Goal: Task Accomplishment & Management: Manage account settings

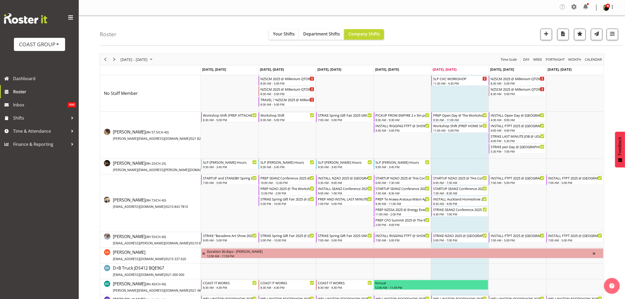
click at [110, 58] on div "Timeline Week of August 29, 2025" at bounding box center [114, 59] width 9 height 11
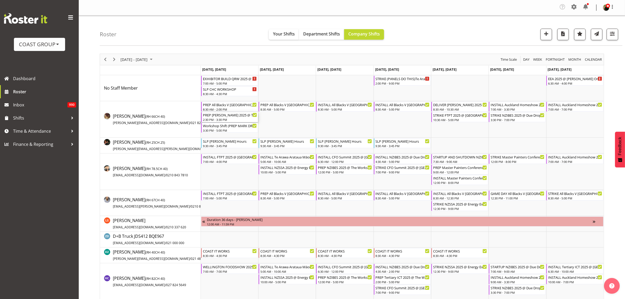
click at [222, 117] on div "PREP Paul Kelly 2025 @ The Workshop" at bounding box center [230, 114] width 54 height 5
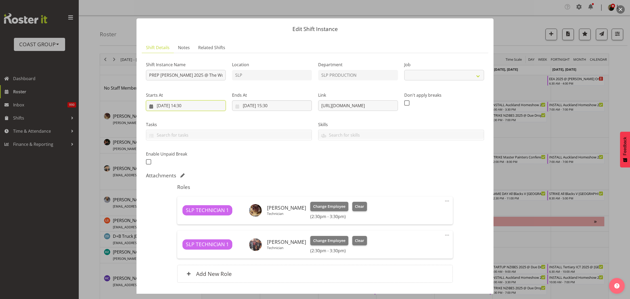
select select "10494"
click at [190, 107] on input "01/09/2025, 14:30" at bounding box center [186, 105] width 80 height 11
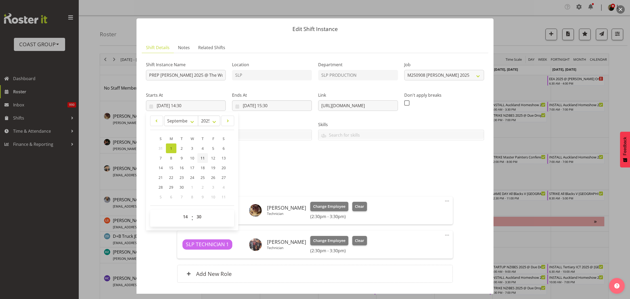
click at [203, 156] on span "11" at bounding box center [203, 157] width 4 height 5
type input "11/09/2025, 14:30"
click at [277, 104] on input "01/09/2025, 15:30" at bounding box center [272, 105] width 80 height 11
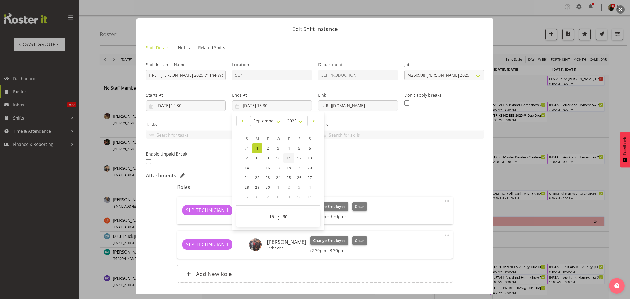
click at [289, 158] on span "11" at bounding box center [289, 157] width 4 height 5
type input "11/09/2025, 15:30"
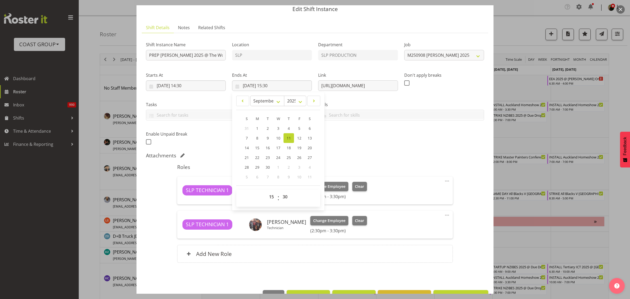
scroll to position [36, 0]
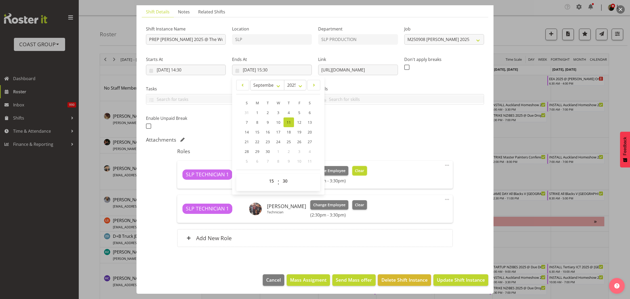
click at [355, 168] on span "Clear" at bounding box center [359, 171] width 9 height 6
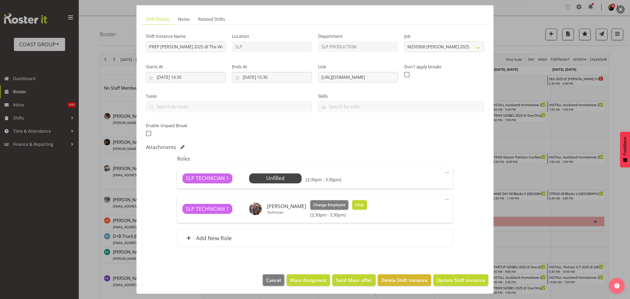
click at [357, 203] on span "Clear" at bounding box center [359, 205] width 9 height 6
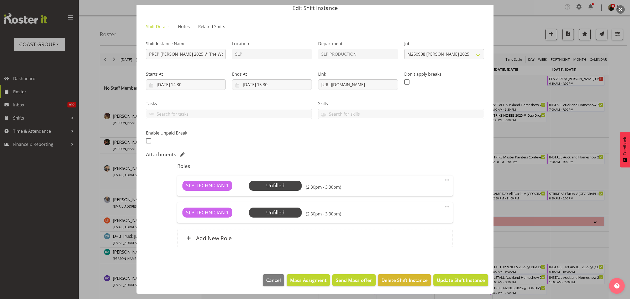
scroll to position [21, 0]
click at [465, 280] on span "Update Shift Instance" at bounding box center [461, 280] width 48 height 7
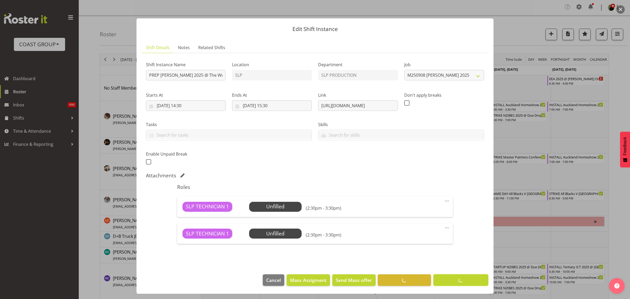
scroll to position [0, 0]
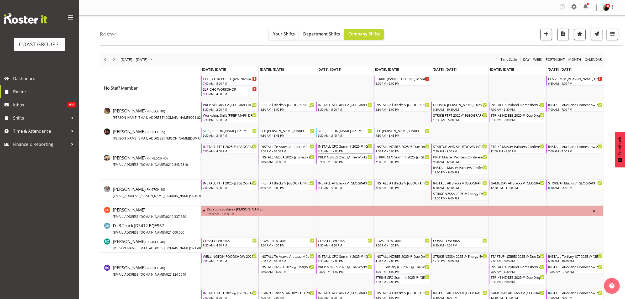
click at [349, 147] on div "INSTALL CFO Summit 2025 @ [GEOGRAPHIC_DATA] On SIte @ 0700" at bounding box center [345, 145] width 54 height 5
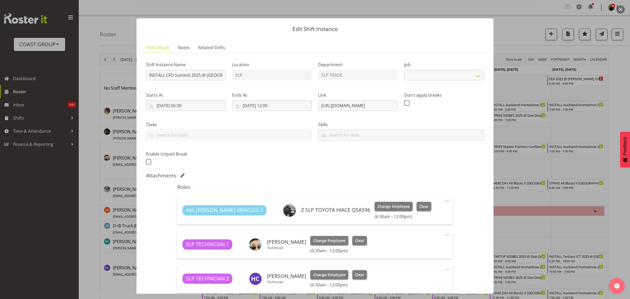
select select "10277"
drag, startPoint x: 316, startPoint y: 106, endPoint x: 535, endPoint y: 110, distance: 218.8
click at [535, 110] on div "Edit Shift Instance Shift Details Notes Related Shifts Shift Instance Name INST…" at bounding box center [315, 149] width 630 height 299
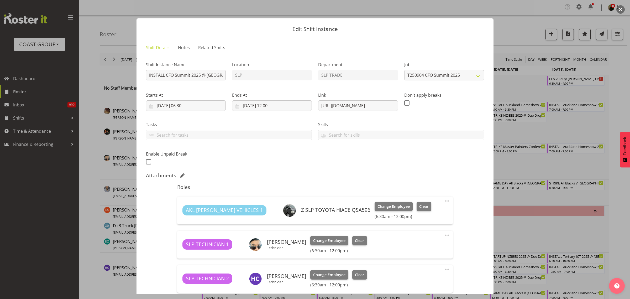
click at [621, 9] on button "button" at bounding box center [621, 9] width 8 height 8
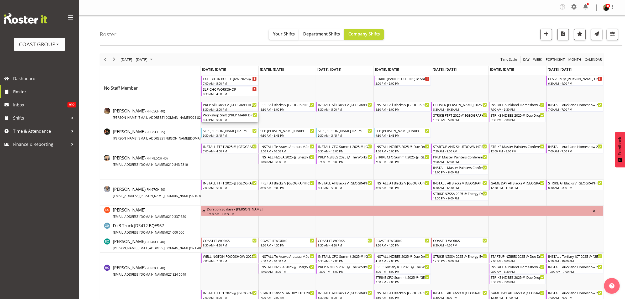
click at [218, 118] on div "3:30 PM - 5:00 PM" at bounding box center [230, 119] width 54 height 4
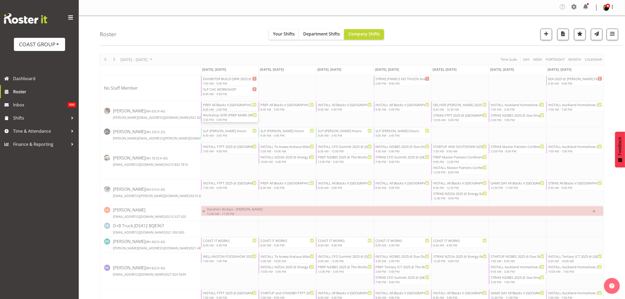
select select "8"
select select "2025"
select select "15"
select select "30"
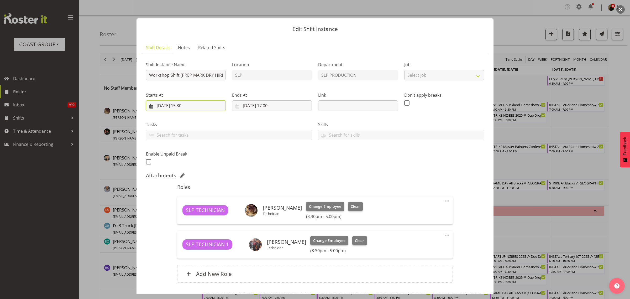
click at [181, 104] on input "01/09/2025, 15:30" at bounding box center [186, 105] width 80 height 11
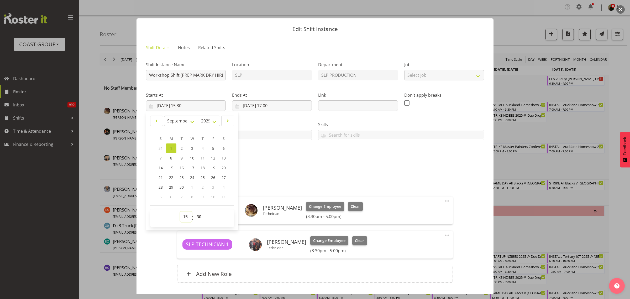
click at [185, 216] on select "00 01 02 03 04 05 06 07 08 09 10 11 12 13 14 15 16 17 18 19 20 21 22 23" at bounding box center [186, 216] width 12 height 11
select select "14"
click at [180, 211] on select "00 01 02 03 04 05 06 07 08 09 10 11 12 13 14 15 16 17 18 19 20 21 22 23" at bounding box center [186, 216] width 12 height 11
type input "01/09/2025, 14:30"
select select "0"
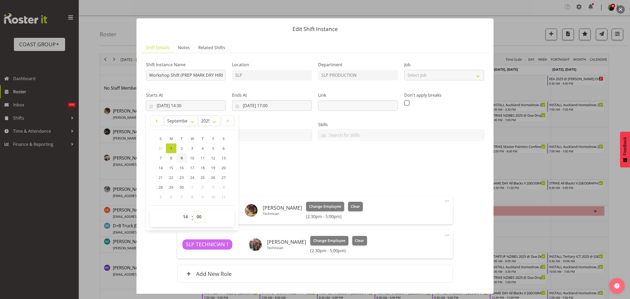
type input "01/09/2025, 14:00"
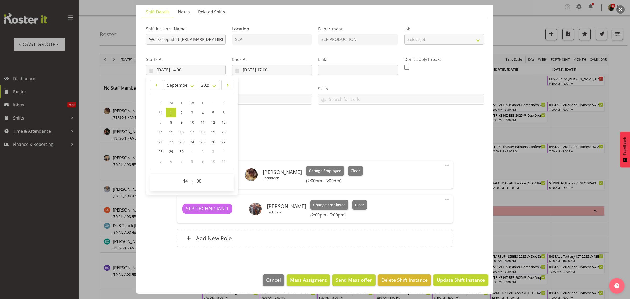
click at [450, 281] on span "Update Shift Instance" at bounding box center [461, 279] width 48 height 7
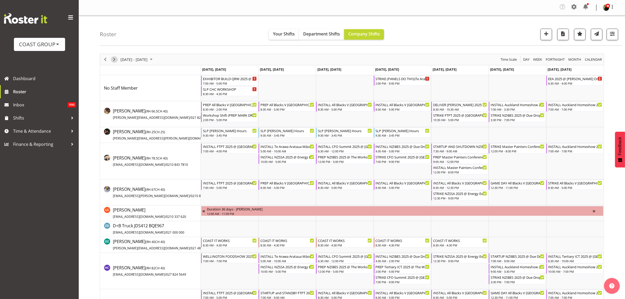
click at [116, 59] on span "Next" at bounding box center [114, 59] width 6 height 7
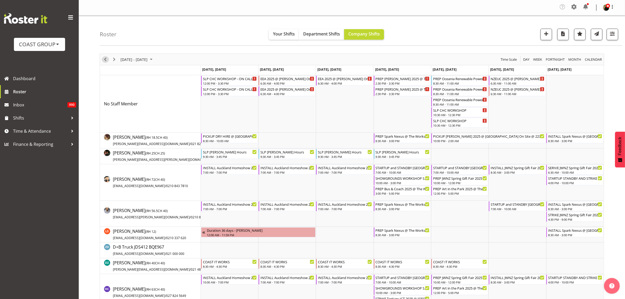
click at [104, 57] on span "Previous" at bounding box center [105, 59] width 6 height 7
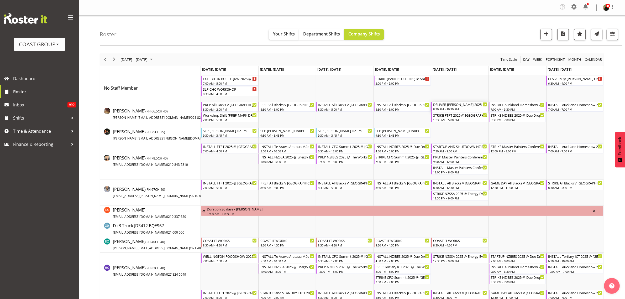
click at [456, 106] on div "DELIVER Paul Kelly 2025 @ Western Audio On Site @ 0930" at bounding box center [460, 104] width 54 height 5
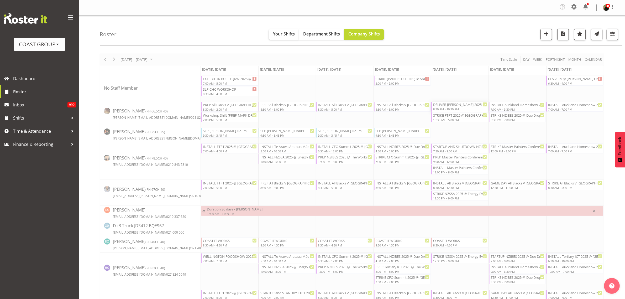
select select
select select "8"
select select "2025"
select select "10"
select select "30"
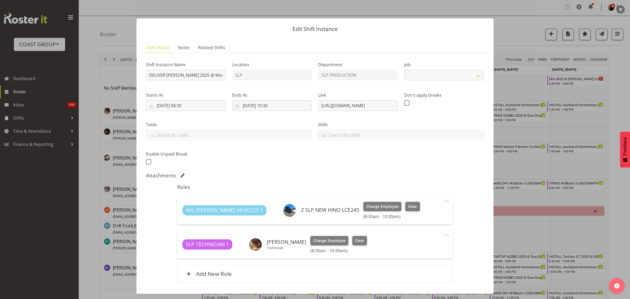
select select "10494"
click at [183, 105] on input "[DATE] 08:30" at bounding box center [186, 105] width 80 height 11
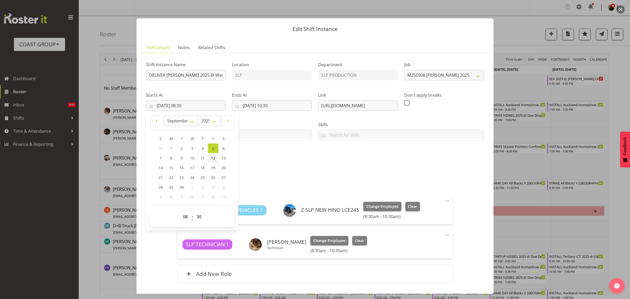
click at [215, 157] on link "12" at bounding box center [213, 158] width 11 height 10
type input "12/09/2025, 08:30"
click at [264, 103] on input "05/09/2025, 10:30" at bounding box center [272, 105] width 80 height 11
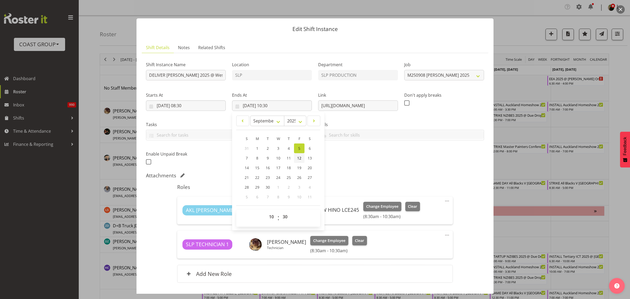
click at [298, 155] on span "12" at bounding box center [299, 157] width 4 height 5
type input "12/09/2025, 10:30"
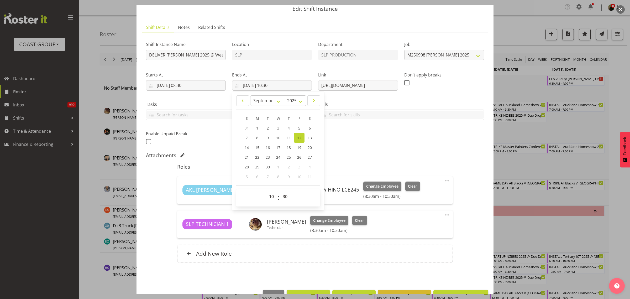
scroll to position [36, 0]
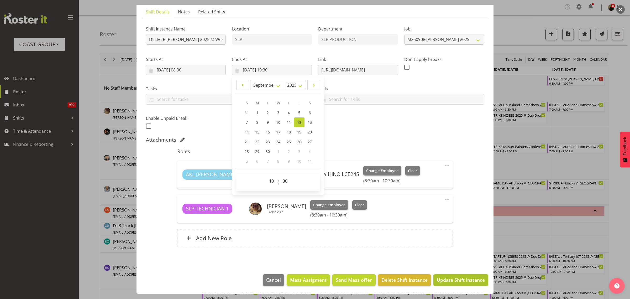
click at [451, 282] on span "Update Shift Instance" at bounding box center [461, 279] width 48 height 7
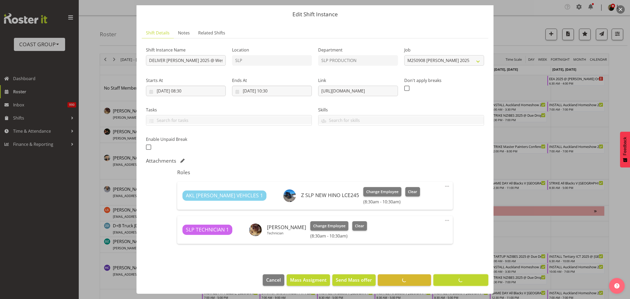
scroll to position [15, 0]
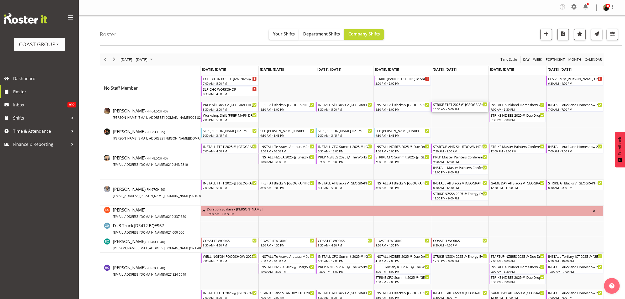
click at [459, 108] on div "10:30 AM - 5:00 PM" at bounding box center [460, 109] width 54 height 4
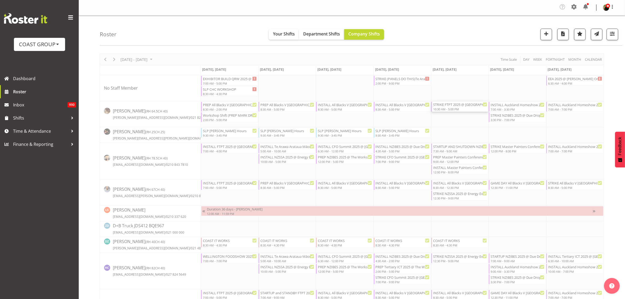
select select
select select "8"
select select "2025"
select select "7"
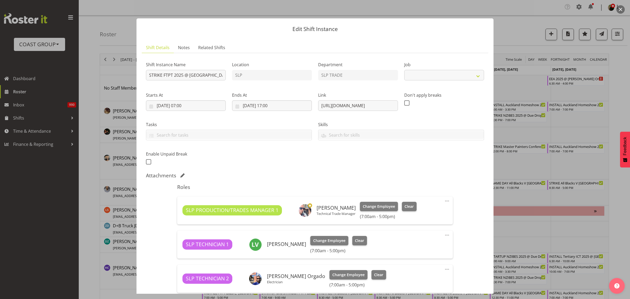
select select "9154"
click at [196, 106] on input "05/09/2025, 07:00" at bounding box center [186, 105] width 80 height 11
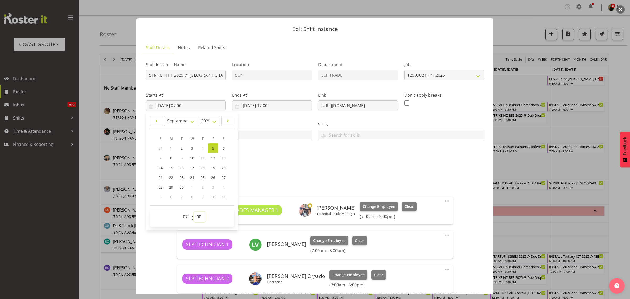
click at [197, 218] on select "00 01 02 03 04 05 06 07 08 09 10 11 12 13 14 15 16 17 18 19 20 21 22 23 24 25 2…" at bounding box center [200, 216] width 12 height 11
select select "9"
click at [194, 211] on select "00 01 02 03 04 05 06 07 08 09 10 11 12 13 14 15 16 17 18 19 20 21 22 23 24 25 2…" at bounding box center [200, 216] width 12 height 11
type input "05/09/2025, 07:09"
click at [184, 218] on select "00 01 02 03 04 05 06 07 08 09 10 11 12 13 14 15 16 17 18 19 20 21 22 23" at bounding box center [186, 216] width 12 height 11
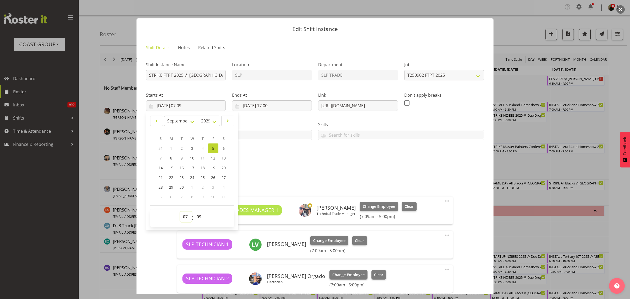
click at [180, 211] on select "00 01 02 03 04 05 06 07 08 09 10 11 12 13 14 15 16 17 18 19 20 21 22 23" at bounding box center [186, 216] width 12 height 11
click at [198, 213] on select "00 01 02 03 04 05 06 07 08 09 10 11 12 13 14 15 16 17 18 19 20 21 22 23 24 25 2…" at bounding box center [200, 216] width 12 height 11
select select "0"
click at [194, 211] on select "00 01 02 03 04 05 06 07 08 09 10 11 12 13 14 15 16 17 18 19 20 21 22 23 24 25 2…" at bounding box center [200, 216] width 12 height 11
type input "05/09/2025, 07:00"
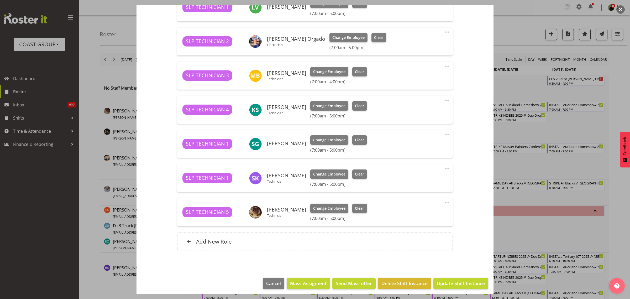
scroll to position [241, 0]
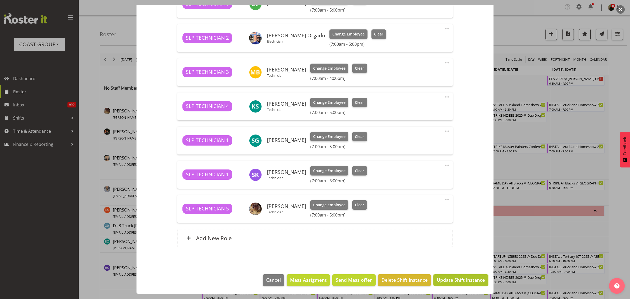
click at [460, 281] on span "Update Shift Instance" at bounding box center [461, 279] width 48 height 7
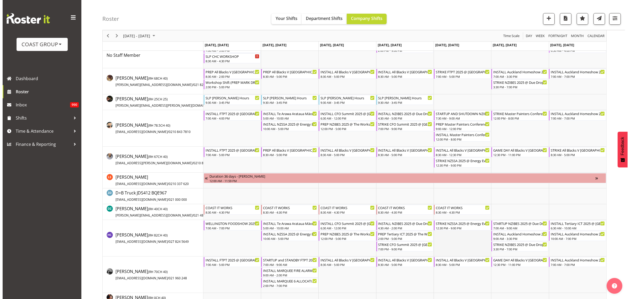
scroll to position [0, 0]
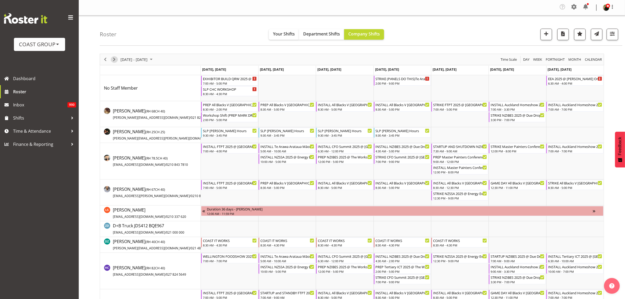
click at [115, 60] on span "Next" at bounding box center [114, 59] width 6 height 7
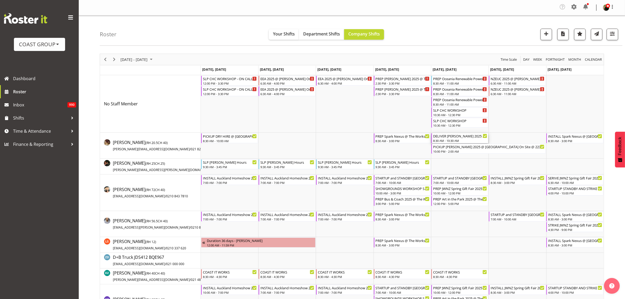
click at [453, 135] on div "DELIVER Paul Kelly 2025 @ Western Audio On Site @ 0930" at bounding box center [460, 135] width 54 height 5
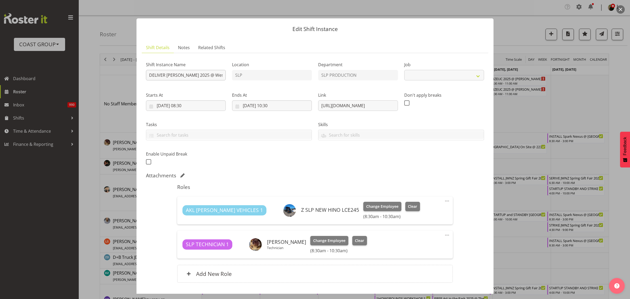
select select "10494"
drag, startPoint x: 202, startPoint y: 73, endPoint x: 191, endPoint y: 74, distance: 11.9
click at [191, 74] on input "DELIVER Paul Kelly 2025 @ Western Audio On Site @ 0930" at bounding box center [186, 75] width 80 height 11
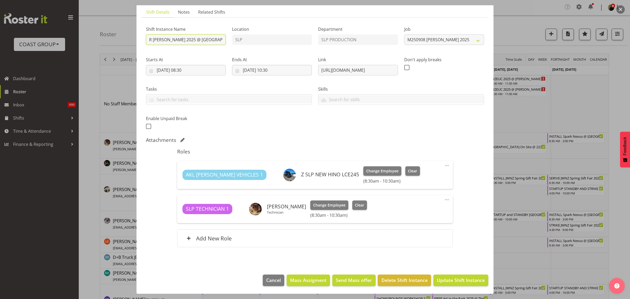
scroll to position [36, 0]
type input "DELIVER Paul Kelly 2025 @ AKL Town Hall On Site @ 0930"
click at [464, 280] on span "Update Shift Instance" at bounding box center [461, 279] width 48 height 7
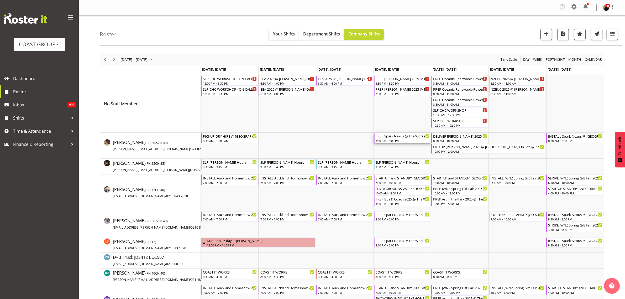
click at [385, 139] on div "PREP Spark Nexus @ The Workshop 8:30 AM - 3:00 PM" at bounding box center [403, 138] width 54 height 10
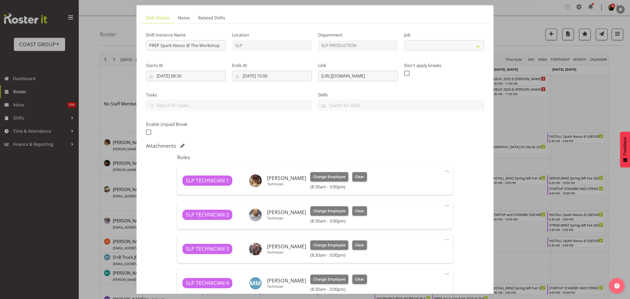
select select "10454"
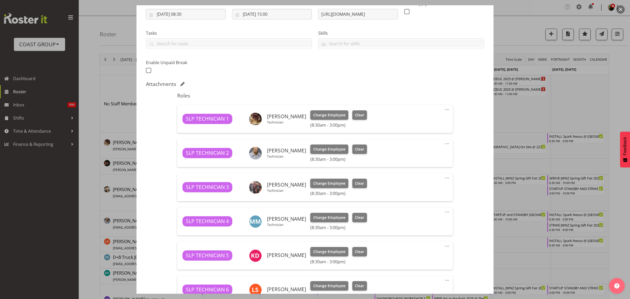
scroll to position [66, 0]
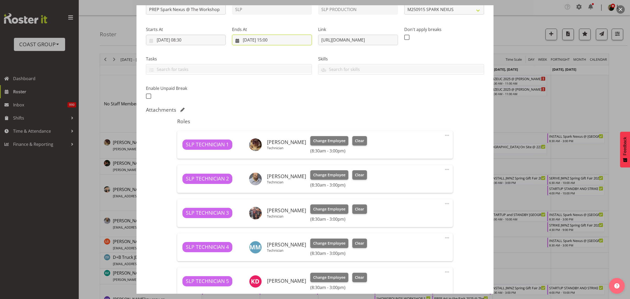
click at [272, 39] on input "11/09/2025, 15:00" at bounding box center [272, 40] width 80 height 11
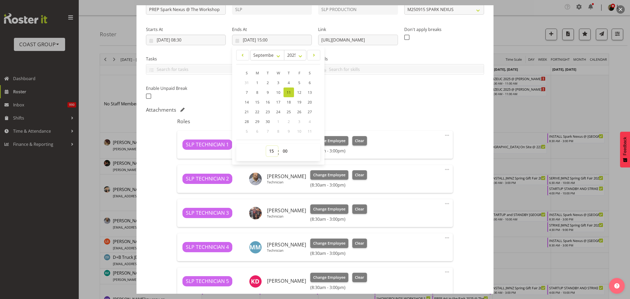
click at [269, 152] on select "00 01 02 03 04 05 06 07 08 09 10 11 12 13 14 15 16 17 18 19 20 21 22 23" at bounding box center [272, 151] width 12 height 11
select select "13"
click at [266, 146] on select "00 01 02 03 04 05 06 07 08 09 10 11 12 13 14 15 16 17 18 19 20 21 22 23" at bounding box center [272, 151] width 12 height 11
type input "11/09/2025, 13:00"
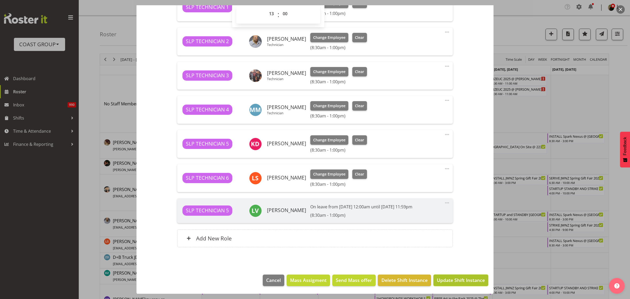
click at [449, 280] on span "Update Shift Instance" at bounding box center [461, 280] width 48 height 7
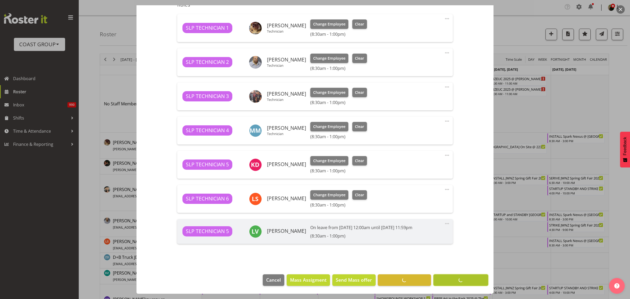
scroll to position [182, 0]
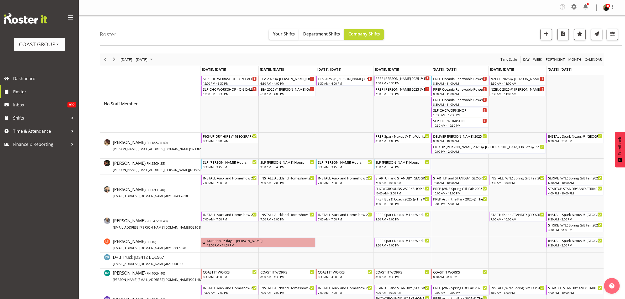
click at [393, 81] on div "PREP Paul Kelly 2025 @ The Workshop" at bounding box center [403, 78] width 54 height 5
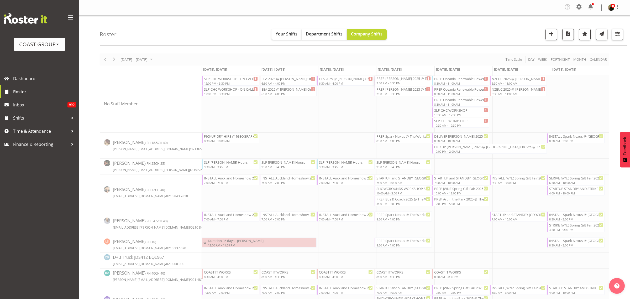
select select
select select "8"
select select "2025"
select select "14"
select select "30"
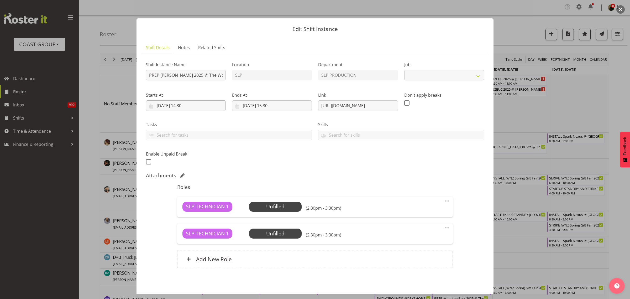
select select "10494"
click at [177, 104] on input "11/09/2025, 14:30" at bounding box center [186, 105] width 80 height 11
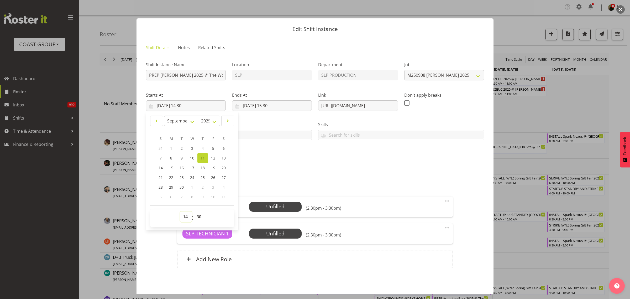
click at [185, 215] on select "00 01 02 03 04 05 06 07 08 09 10 11 12 13 14 15 16 17 18 19 20 21 22 23" at bounding box center [186, 216] width 12 height 11
select select "13"
click at [180, 211] on select "00 01 02 03 04 05 06 07 08 09 10 11 12 13 14 15 16 17 18 19 20 21 22 23" at bounding box center [186, 216] width 12 height 11
type input "11/09/2025, 13:30"
select select "0"
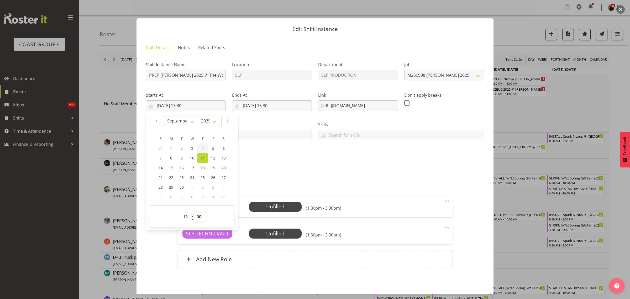
type input "11/09/2025, 13:00"
click at [281, 105] on input "11/09/2025, 15:30" at bounding box center [272, 105] width 80 height 11
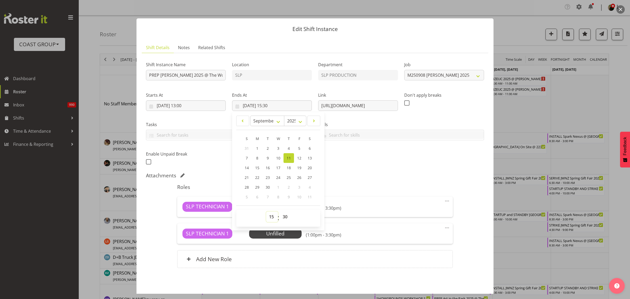
click at [269, 217] on select "00 01 02 03 04 05 06 07 08 09 10 11 12 13 14 15 16 17 18 19 20 21 22 23" at bounding box center [272, 216] width 12 height 11
select select "17"
click at [266, 211] on select "00 01 02 03 04 05 06 07 08 09 10 11 12 13 14 15 16 17 18 19 20 21 22 23" at bounding box center [272, 216] width 12 height 11
type input "11/09/2025, 17:30"
select select "0"
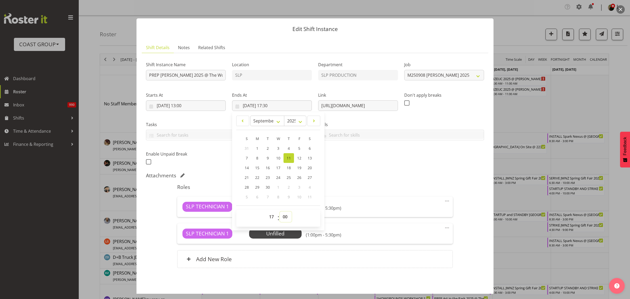
type input "11/09/2025, 17:00"
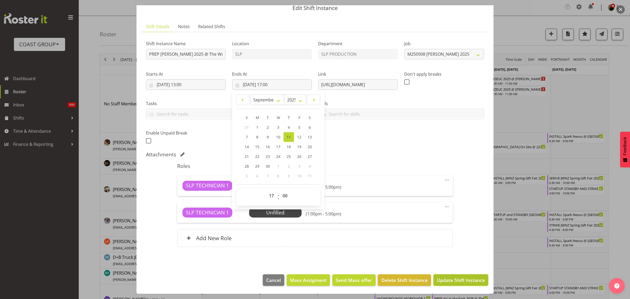
click at [466, 280] on span "Update Shift Instance" at bounding box center [461, 280] width 48 height 7
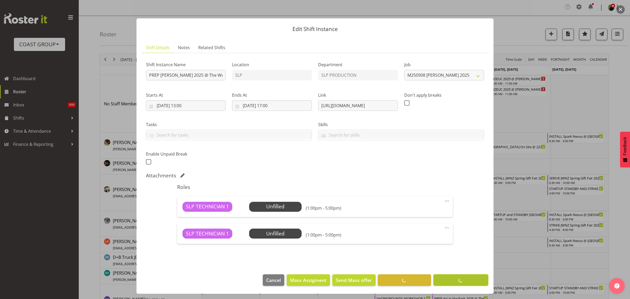
scroll to position [0, 0]
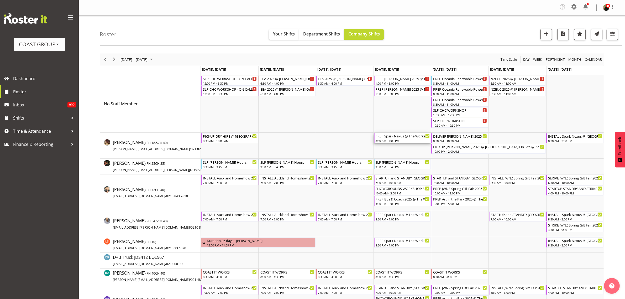
click at [393, 136] on div "PREP Spark Nexus @ The Workshop" at bounding box center [403, 135] width 54 height 5
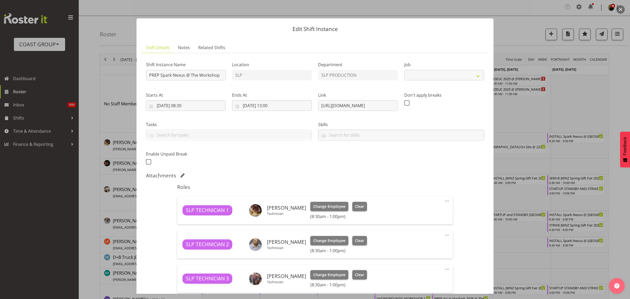
select select "10454"
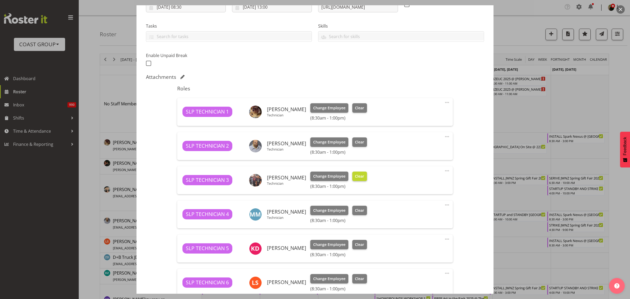
scroll to position [203, 0]
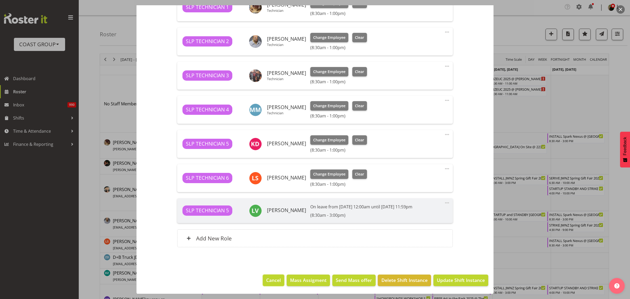
click at [267, 281] on span "Cancel" at bounding box center [273, 280] width 15 height 7
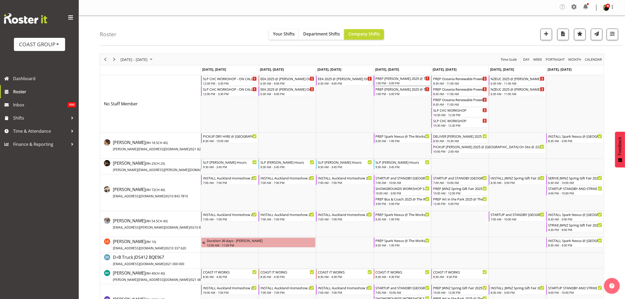
click at [403, 82] on div "1:00 PM - 5:00 PM" at bounding box center [403, 83] width 54 height 4
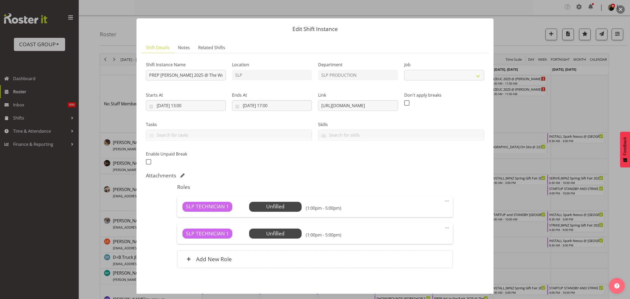
select select "10494"
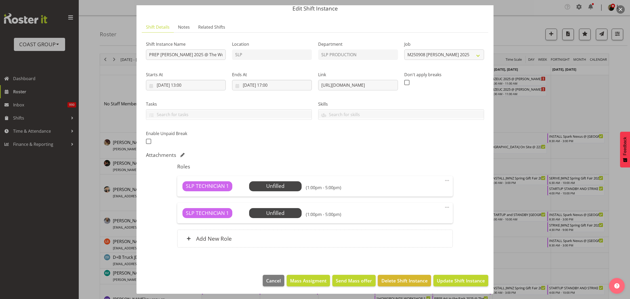
scroll to position [21, 0]
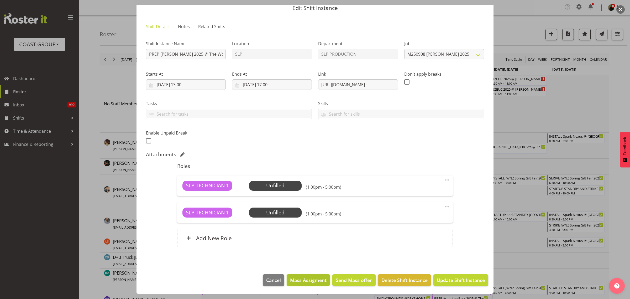
click at [299, 278] on span "Mass Assigment" at bounding box center [308, 280] width 37 height 7
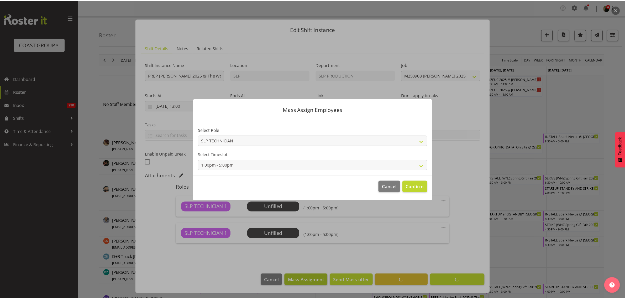
scroll to position [0, 0]
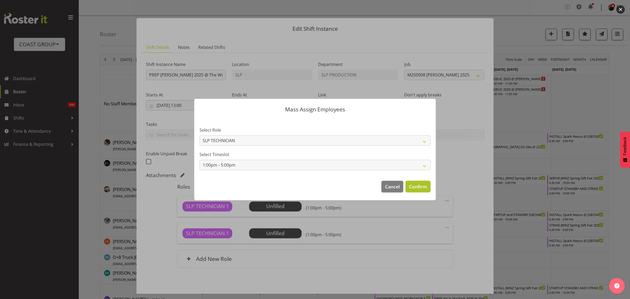
click at [420, 188] on span "Confirm" at bounding box center [418, 186] width 18 height 7
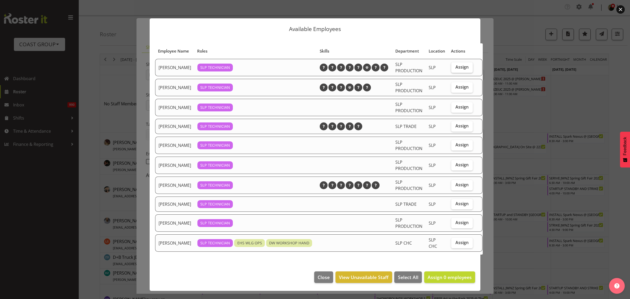
click at [456, 70] on span "Assign" at bounding box center [462, 66] width 13 height 5
click at [451, 69] on input "Assign" at bounding box center [452, 66] width 3 height 3
checkbox input "true"
click at [456, 128] on span "Assign" at bounding box center [462, 125] width 13 height 5
click at [451, 128] on input "Assign" at bounding box center [452, 125] width 3 height 3
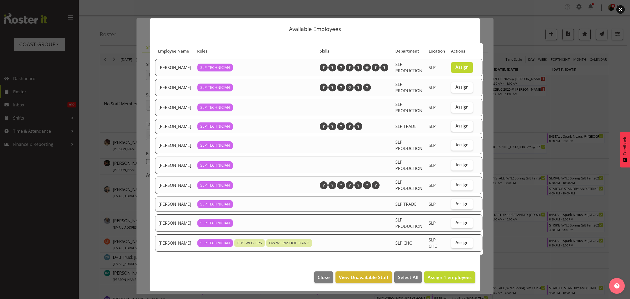
checkbox input "true"
click at [437, 280] on span "Assign 2 employees" at bounding box center [450, 277] width 44 height 6
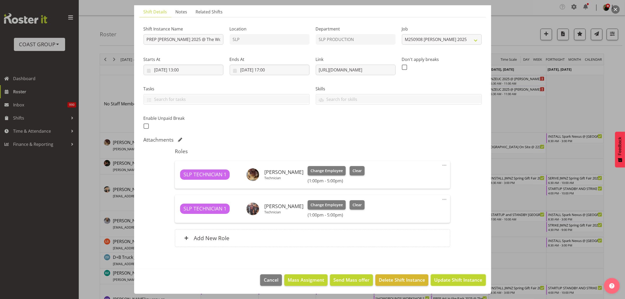
click at [466, 279] on span "Update Shift Instance" at bounding box center [458, 279] width 48 height 7
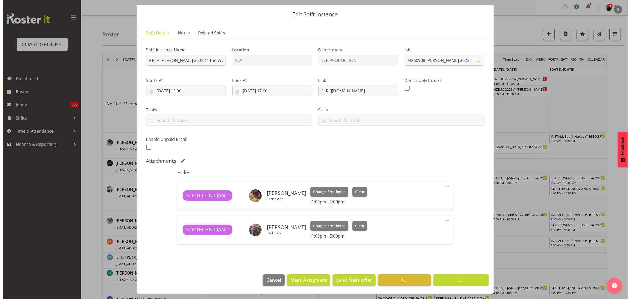
scroll to position [15, 0]
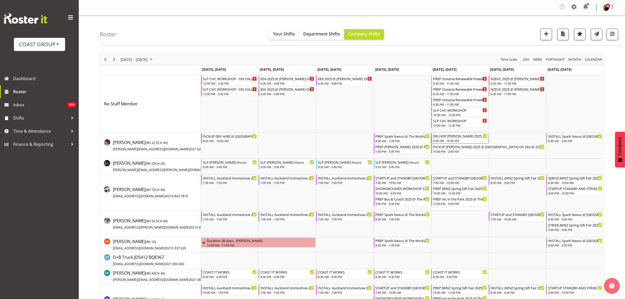
click at [458, 135] on div "DELIVER Paul Kelly 2025 @ AKL Town Hall On Site @ 0930" at bounding box center [460, 135] width 54 height 5
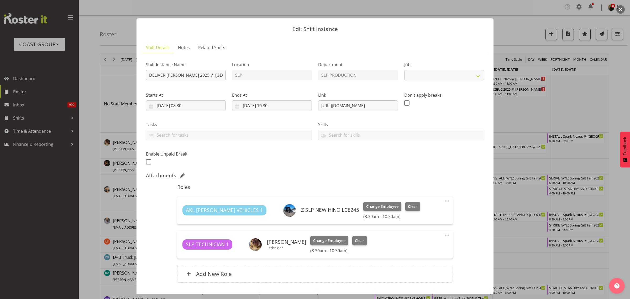
select select "10494"
drag, startPoint x: 202, startPoint y: 74, endPoint x: 196, endPoint y: 77, distance: 6.7
click at [196, 77] on input "DELIVER Paul Kelly 2025 @ AKL Town Hall On Site @ 0930" at bounding box center [186, 75] width 80 height 11
drag, startPoint x: 201, startPoint y: 75, endPoint x: 191, endPoint y: 75, distance: 10.5
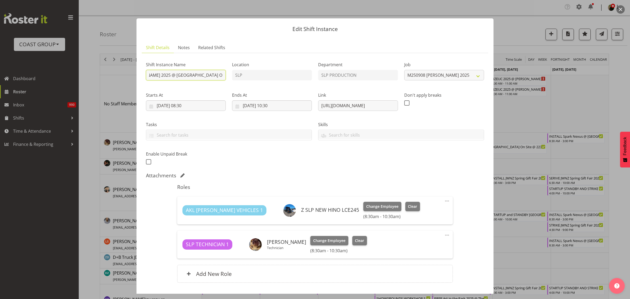
click at [191, 75] on input "DELIVER Paul Kelly 2025 @ AKL Town Hall On Site @ 0930" at bounding box center [186, 75] width 80 height 11
click at [187, 77] on input "DELIVER Paul Kelly 2025 @Spark Arena On Site @ 0930" at bounding box center [186, 75] width 80 height 11
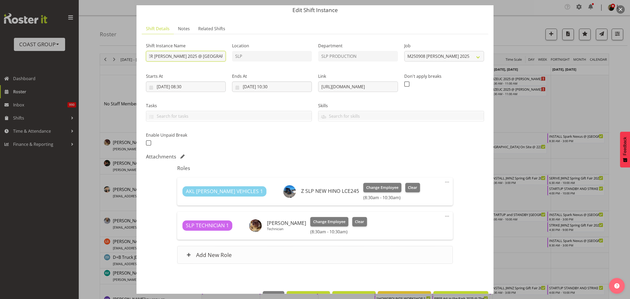
scroll to position [36, 0]
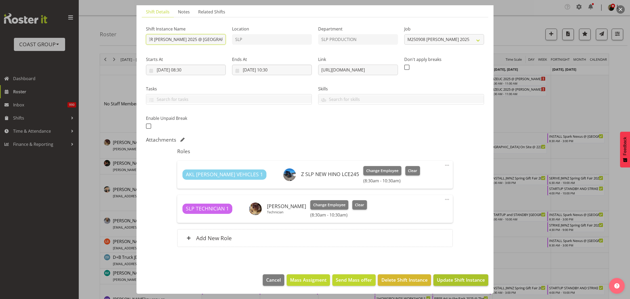
type input "DELIVER Paul Kelly 2025 @ Spark Arena On Site @ 0930"
click at [448, 282] on span "Update Shift Instance" at bounding box center [461, 279] width 48 height 7
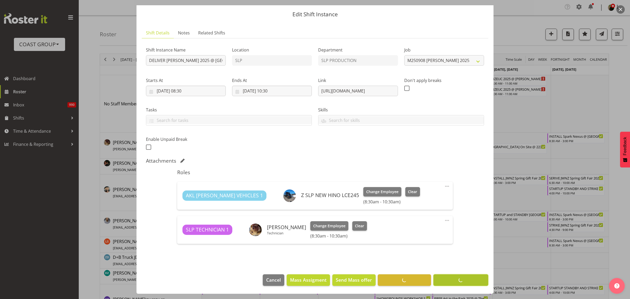
scroll to position [15, 0]
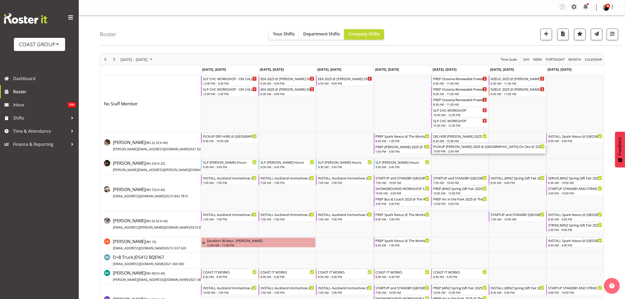
click at [442, 150] on div "10:00 PM - 2:00 AM" at bounding box center [489, 151] width 112 height 4
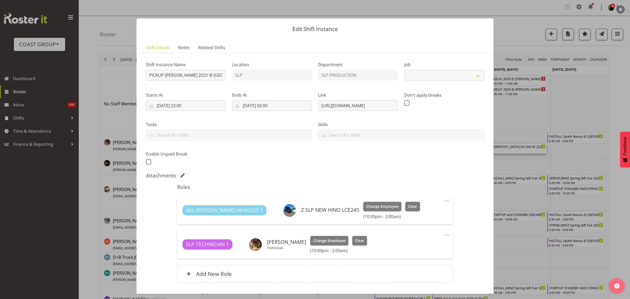
select select "10494"
drag, startPoint x: 200, startPoint y: 76, endPoint x: 191, endPoint y: 78, distance: 9.5
click at [191, 78] on input "PICKUP Paul Kelly 2025 @ Auckland Town Hall On Site @ 2230" at bounding box center [186, 75] width 80 height 11
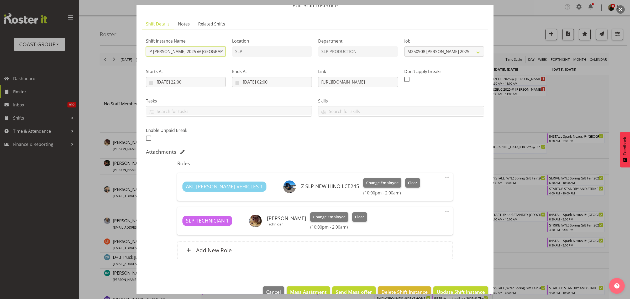
scroll to position [36, 0]
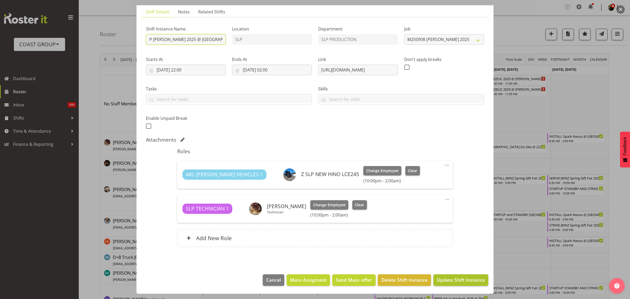
type input "PICKUP Paul Kelly 2025 @ Spark Arena On Site @ 2230"
click at [454, 279] on span "Update Shift Instance" at bounding box center [461, 279] width 48 height 7
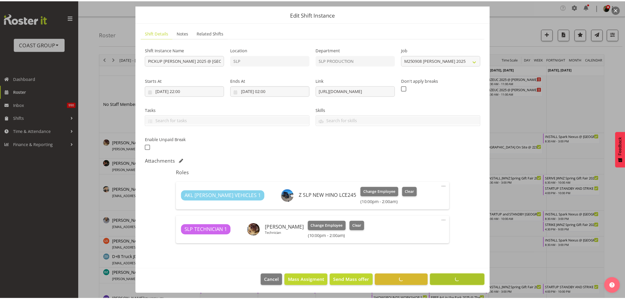
scroll to position [15, 0]
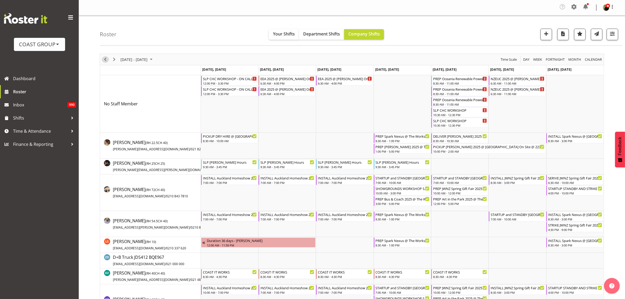
click at [106, 60] on span "Previous" at bounding box center [105, 59] width 6 height 7
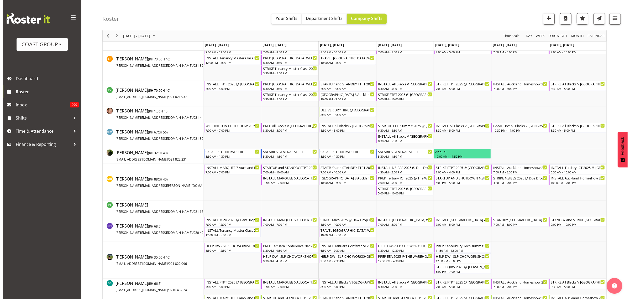
scroll to position [394, 0]
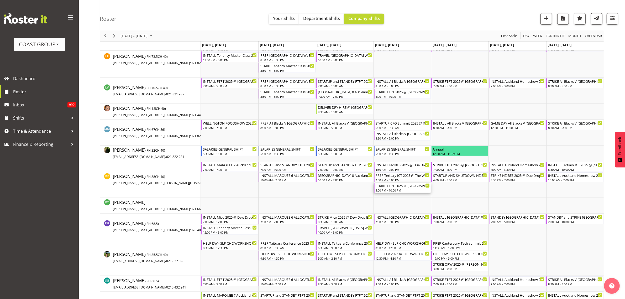
click at [388, 188] on div "STRIKE FTPT 2025 @ [GEOGRAPHIC_DATA] Showgrounds" at bounding box center [403, 185] width 54 height 5
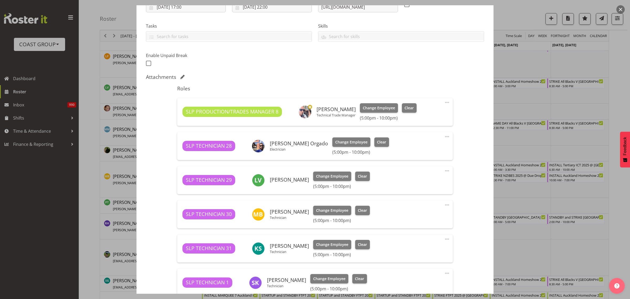
select select "9154"
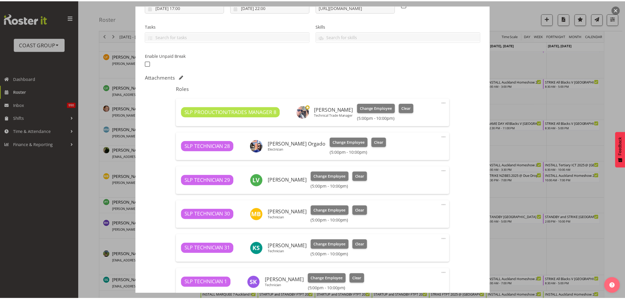
scroll to position [164, 0]
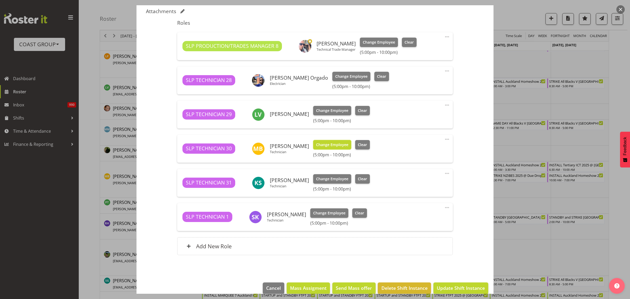
click at [324, 145] on span "Change Employee" at bounding box center [332, 145] width 32 height 6
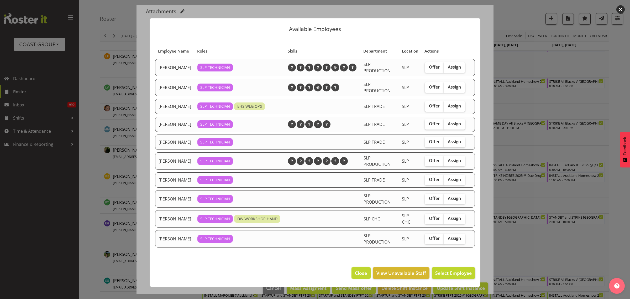
click at [357, 274] on span "Close" at bounding box center [361, 272] width 12 height 7
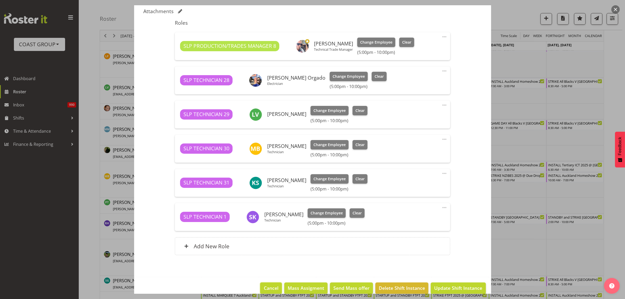
click at [268, 285] on span "Cancel" at bounding box center [271, 287] width 15 height 7
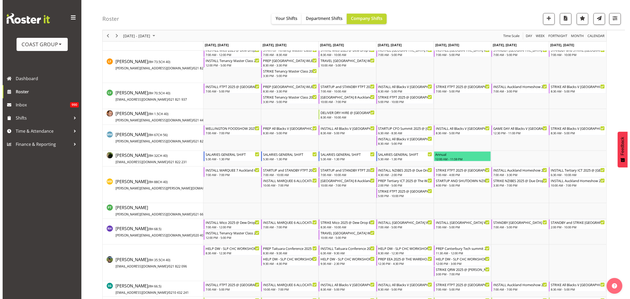
scroll to position [394, 0]
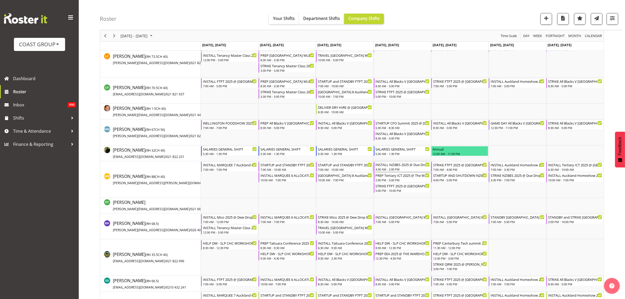
click at [393, 166] on div "INSTALL NZIBES 2025 @ Due Drop On Site @ 0500" at bounding box center [403, 164] width 54 height 5
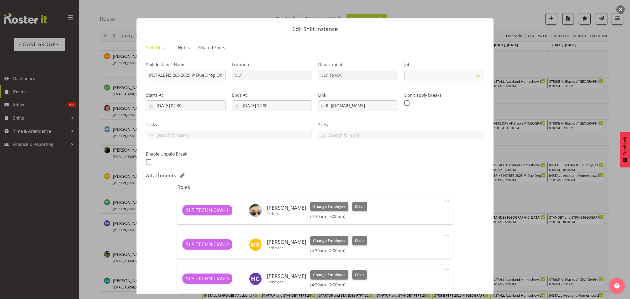
select select "10368"
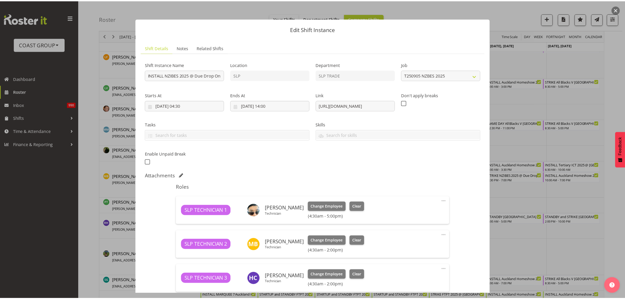
scroll to position [138, 0]
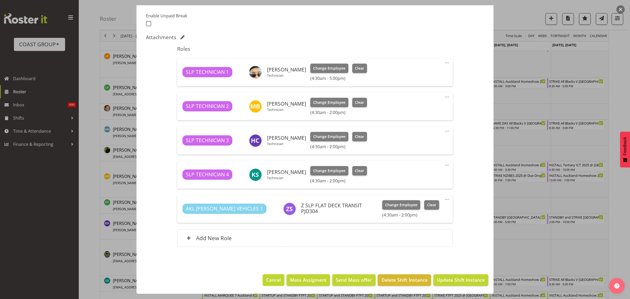
click at [266, 282] on span "Cancel" at bounding box center [273, 279] width 15 height 7
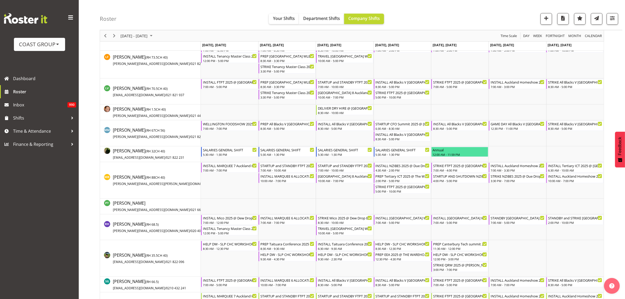
scroll to position [394, 0]
click at [114, 37] on span "Next" at bounding box center [114, 36] width 6 height 7
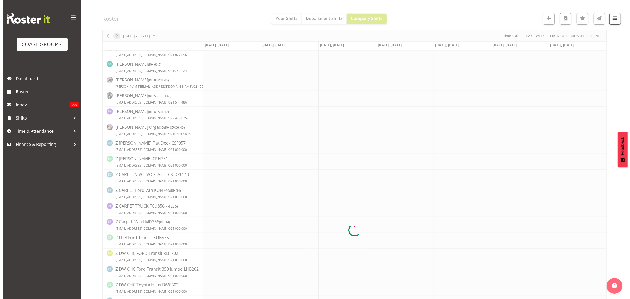
scroll to position [0, 0]
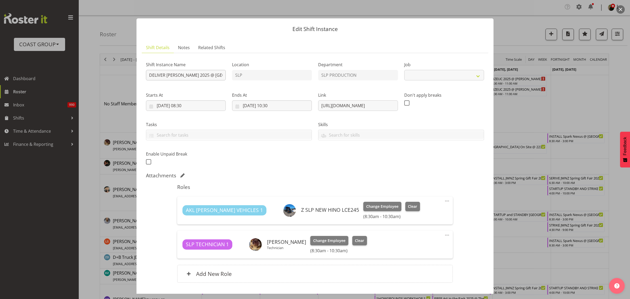
select select "10494"
drag, startPoint x: 201, startPoint y: 73, endPoint x: 209, endPoint y: 74, distance: 8.3
click at [214, 72] on input "DELIVER Paul Kelly 2025 @ Spark Arena On Site @ 0930" at bounding box center [186, 75] width 80 height 11
click at [203, 75] on input "DELIVER Paul Kelly 2025 @ Spark Arena On Site @ 0930" at bounding box center [186, 75] width 80 height 11
click at [202, 75] on input "DELIVER Paul Kelly 2025 @ Spark Arena On Site @ 0930" at bounding box center [186, 75] width 80 height 11
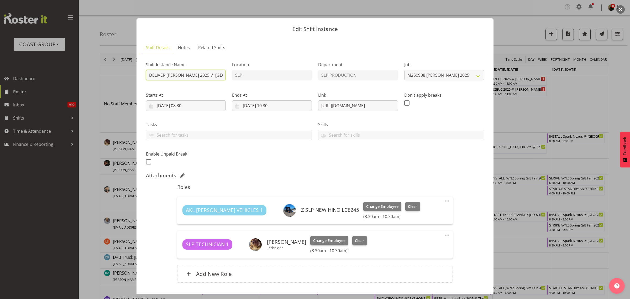
scroll to position [0, 35]
drag, startPoint x: 202, startPoint y: 75, endPoint x: 190, endPoint y: 75, distance: 11.8
click at [190, 75] on input "DELIVER Paul Kelly 2025 @ Spark Arena On Site @ 0930" at bounding box center [186, 75] width 80 height 11
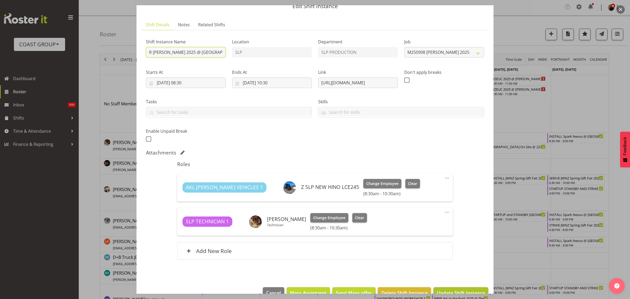
scroll to position [36, 0]
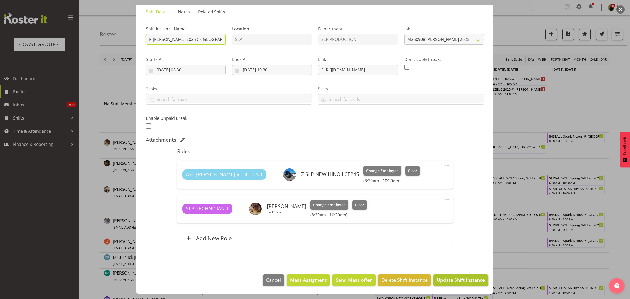
type input "DELIVER Paul Kelly 2025 @ AKL Town Hall On Site @ 0930"
click at [463, 281] on span "Update Shift Instance" at bounding box center [461, 279] width 48 height 7
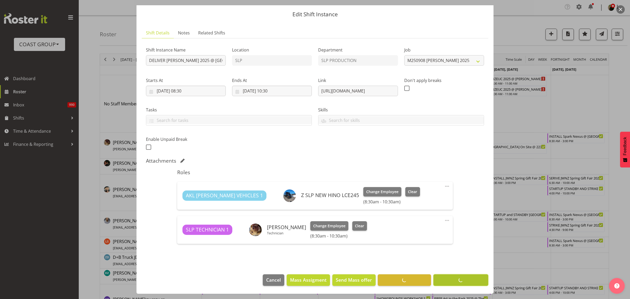
scroll to position [15, 0]
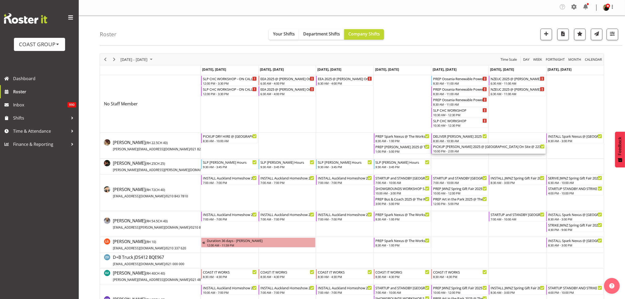
click at [455, 150] on div "10:00 PM - 2:00 AM" at bounding box center [489, 151] width 112 height 4
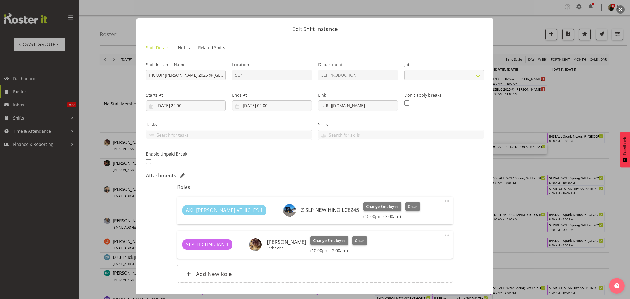
select select "10494"
drag, startPoint x: 200, startPoint y: 74, endPoint x: 190, endPoint y: 75, distance: 9.8
click at [190, 75] on input "PICKUP Paul Kelly 2025 @ Spark Arena On Site @ 2230" at bounding box center [186, 75] width 80 height 11
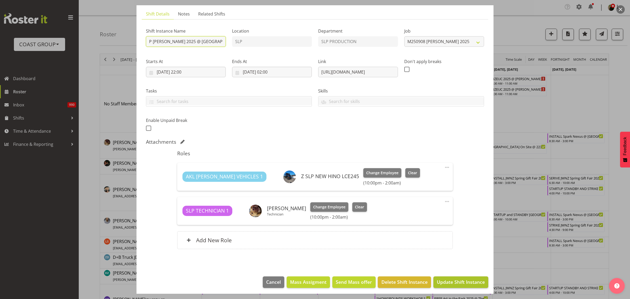
scroll to position [36, 0]
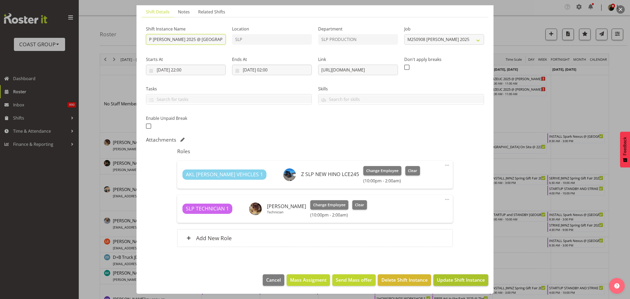
type input "PICKUP Paul Kelly 2025 @ AKL Town Hall On Site @ 2230"
click at [464, 283] on span "Update Shift Instance" at bounding box center [461, 279] width 48 height 7
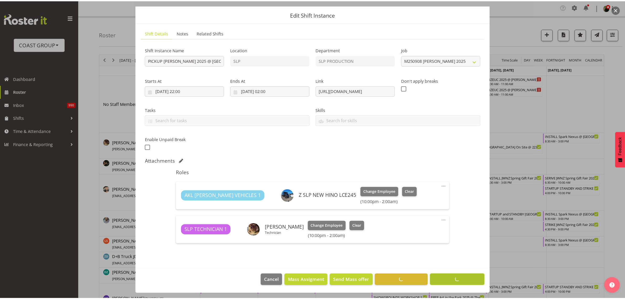
scroll to position [15, 0]
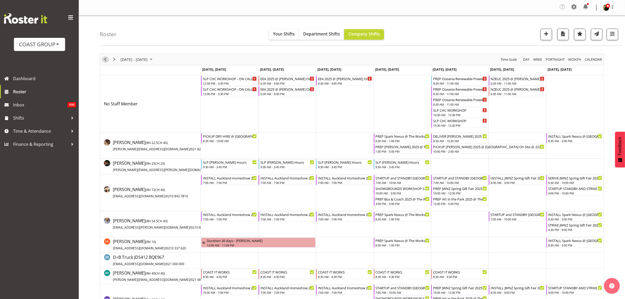
click at [104, 59] on span "Previous" at bounding box center [105, 59] width 6 height 7
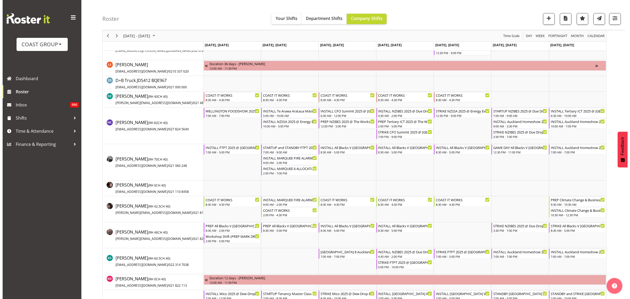
scroll to position [131, 0]
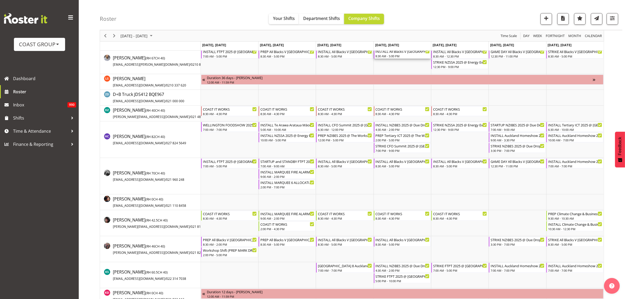
click at [391, 51] on div "INSTALL All Blacks V [GEOGRAPHIC_DATA] 2025 @ [GEOGRAPHIC_DATA] On Site @ TBC" at bounding box center [403, 51] width 54 height 5
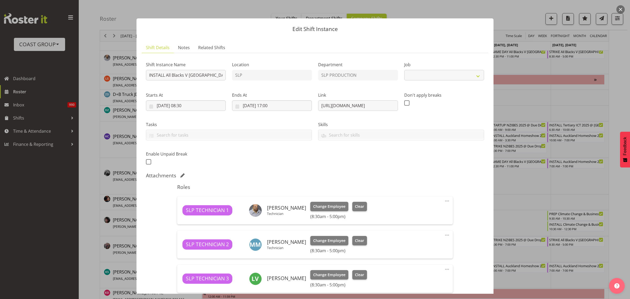
select select "10197"
click at [444, 202] on span at bounding box center [447, 201] width 6 height 6
click at [416, 232] on link "Delete" at bounding box center [425, 232] width 50 height 9
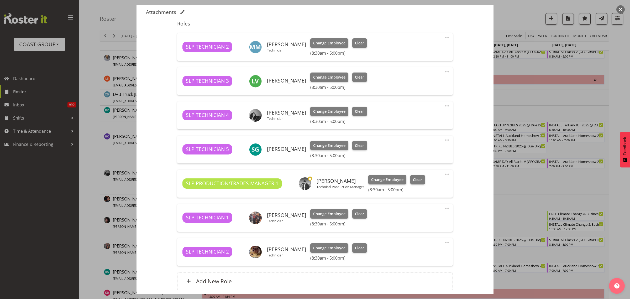
scroll to position [164, 0]
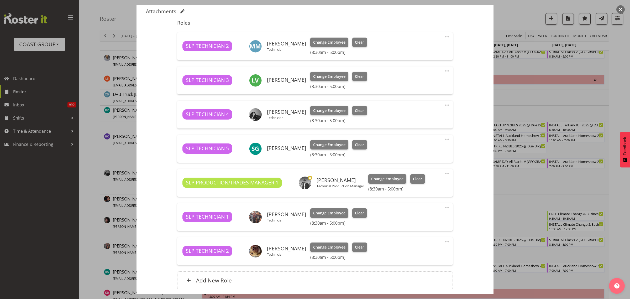
click at [444, 70] on span at bounding box center [447, 71] width 6 height 6
click at [422, 101] on link "Delete" at bounding box center [425, 102] width 50 height 9
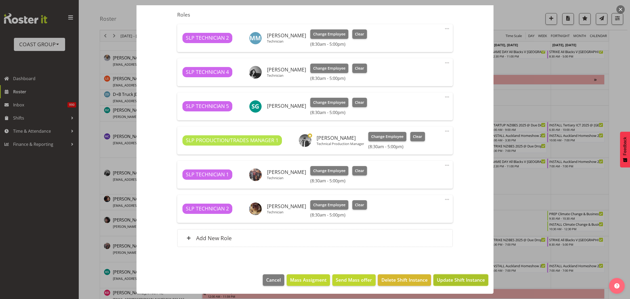
click at [460, 279] on span "Update Shift Instance" at bounding box center [461, 279] width 48 height 7
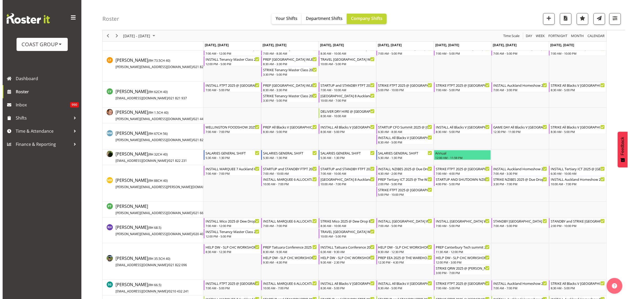
scroll to position [394, 0]
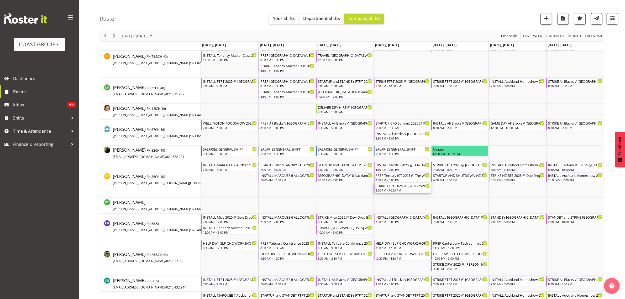
click at [390, 190] on div "5:00 PM - 10:00 PM" at bounding box center [403, 190] width 54 height 4
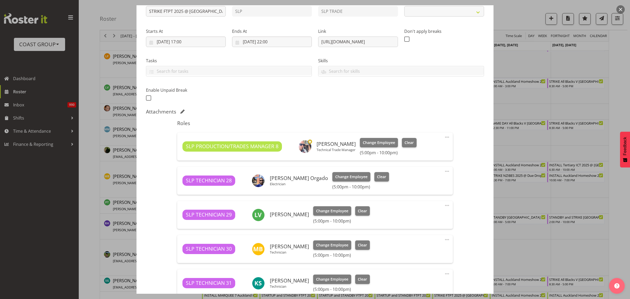
select select "9154"
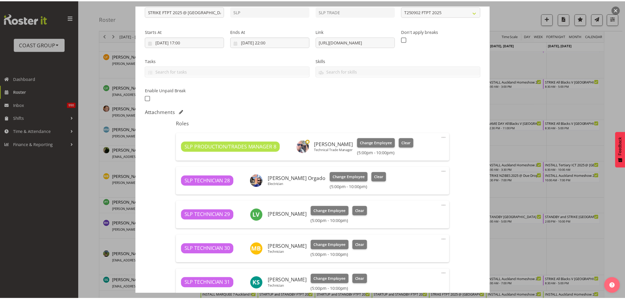
scroll to position [131, 0]
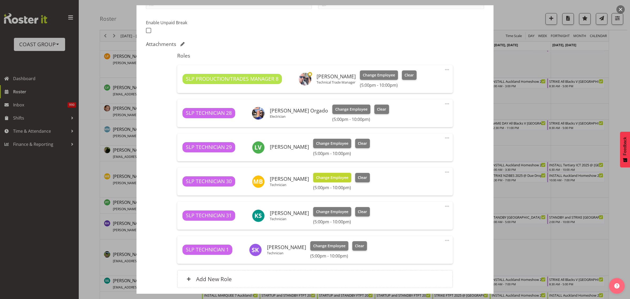
click at [326, 180] on span "Change Employee" at bounding box center [332, 178] width 32 height 6
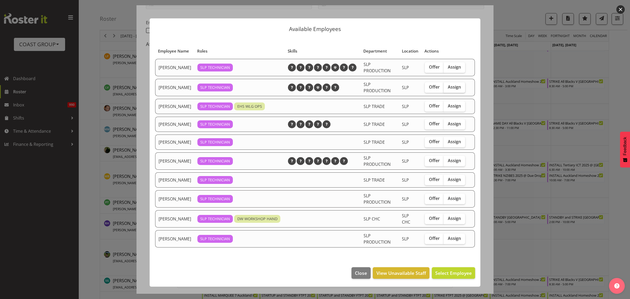
click at [456, 87] on span "Assign" at bounding box center [454, 86] width 13 height 5
click at [447, 87] on input "Assign" at bounding box center [445, 86] width 3 height 3
checkbox input "true"
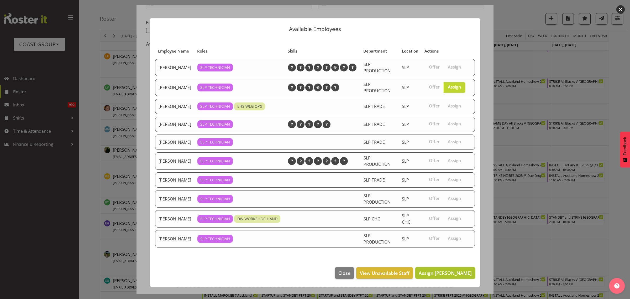
click at [445, 272] on span "Assign [PERSON_NAME]" at bounding box center [445, 273] width 53 height 6
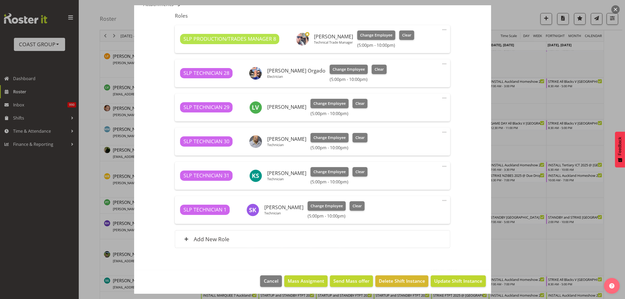
scroll to position [172, 0]
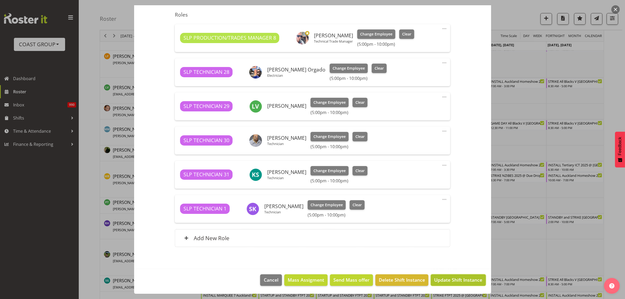
click at [450, 280] on span "Update Shift Instance" at bounding box center [458, 279] width 48 height 7
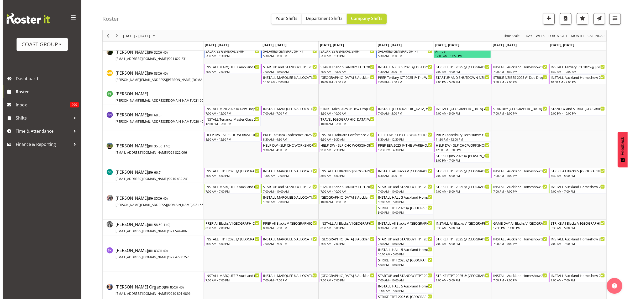
scroll to position [492, 0]
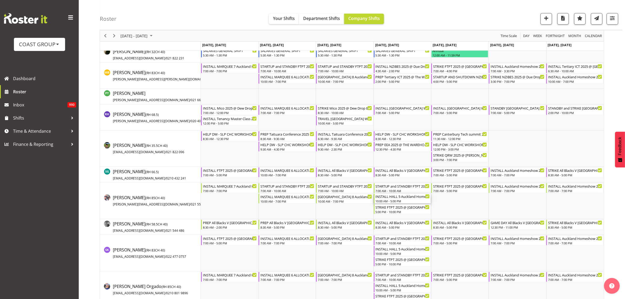
click at [389, 199] on div "INSTALL HALL 5 Auckland Homeshow 2025 @ [GEOGRAPHIC_DATA]" at bounding box center [403, 196] width 54 height 5
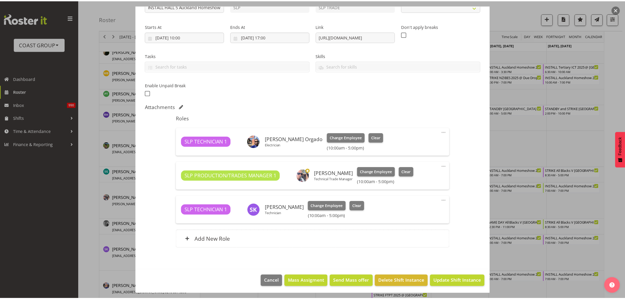
scroll to position [70, 0]
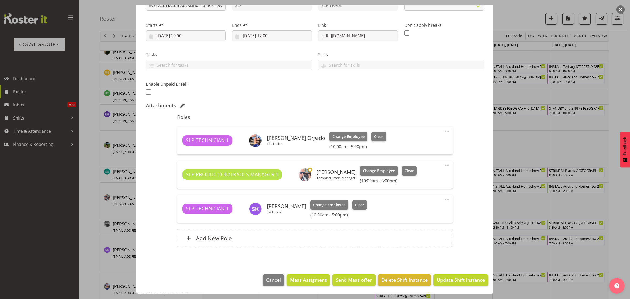
select select "9869"
click at [272, 279] on span "Cancel" at bounding box center [273, 279] width 15 height 7
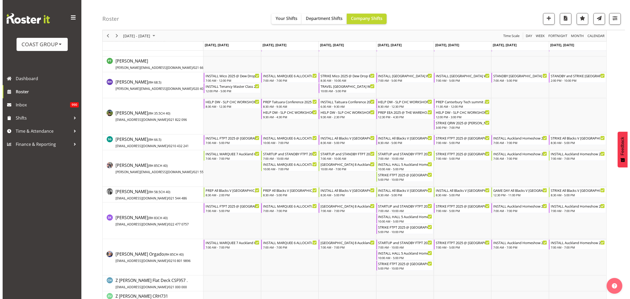
scroll to position [525, 0]
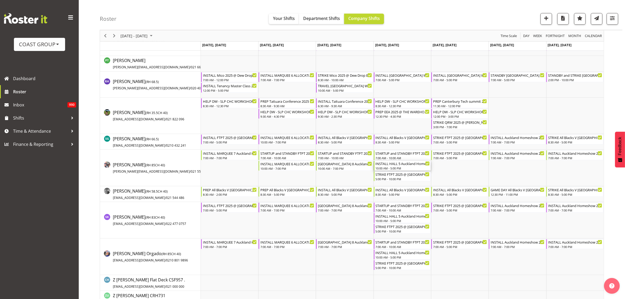
click at [395, 165] on div "INSTALL HALL 5 Auckland Homeshow 2025 @ [GEOGRAPHIC_DATA]" at bounding box center [403, 163] width 54 height 5
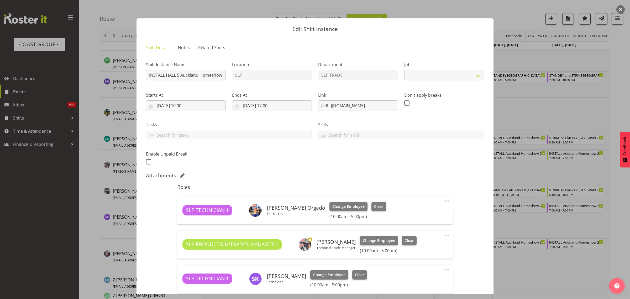
select select "9869"
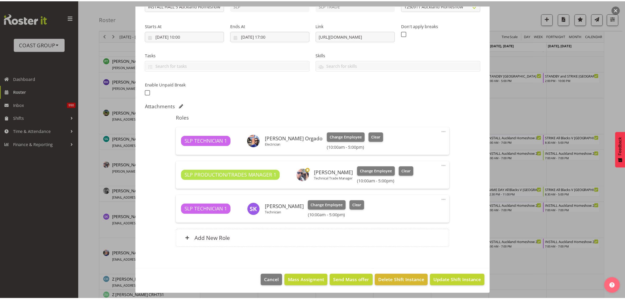
scroll to position [70, 0]
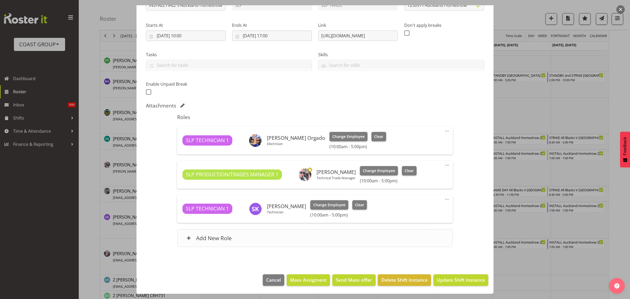
click at [221, 238] on h6 "Add New Role" at bounding box center [214, 238] width 36 height 7
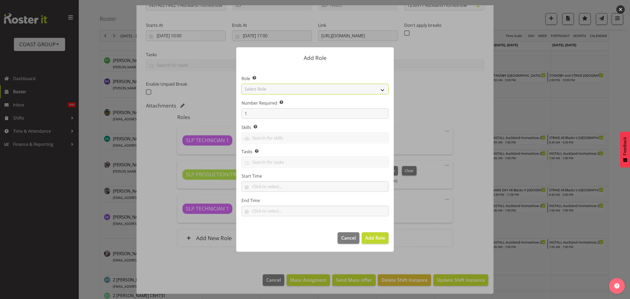
click at [270, 89] on select "Select Role ACCOUNT MANAGER ACCOUNT MANAGER DW ACCOUNTS [PERSON_NAME] VEHICLES …" at bounding box center [315, 89] width 147 height 11
select select "123"
click at [242, 84] on select "Select Role ACCOUNT MANAGER ACCOUNT MANAGER DW ACCOUNTS [PERSON_NAME] VEHICLES …" at bounding box center [315, 89] width 147 height 11
click at [254, 109] on input "1" at bounding box center [315, 113] width 147 height 11
drag, startPoint x: 252, startPoint y: 109, endPoint x: 213, endPoint y: 105, distance: 38.8
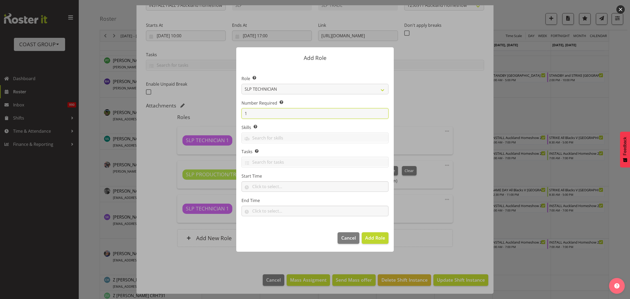
click at [213, 105] on form "Add Role Role Select the role you wish to add to the shift. ACCOUNT MANAGER ACC…" at bounding box center [315, 149] width 252 height 230
type input "2"
click at [369, 238] on span "Add 2 Roles" at bounding box center [372, 238] width 26 height 6
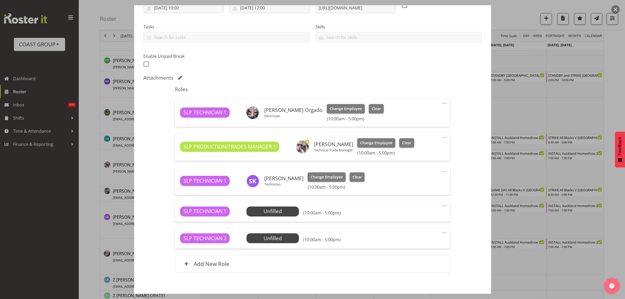
scroll to position [124, 0]
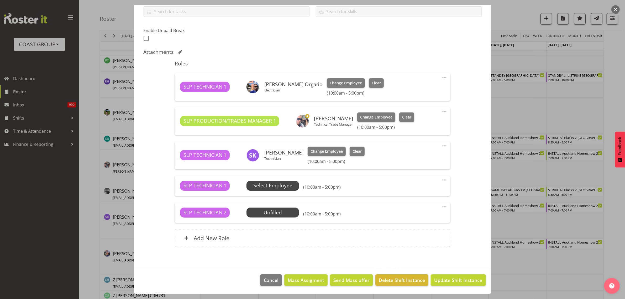
click at [281, 187] on span "Select Employee" at bounding box center [272, 186] width 39 height 8
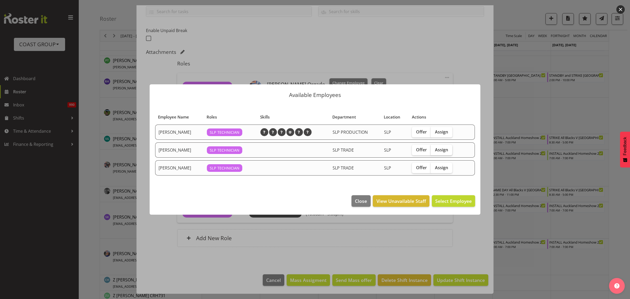
click at [447, 148] on span "Assign" at bounding box center [441, 149] width 13 height 5
click at [434, 148] on input "Assign" at bounding box center [432, 149] width 3 height 3
checkbox input "true"
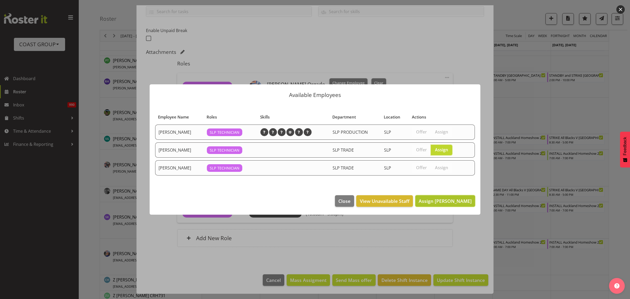
click at [443, 203] on span "Assign [PERSON_NAME]" at bounding box center [445, 201] width 53 height 6
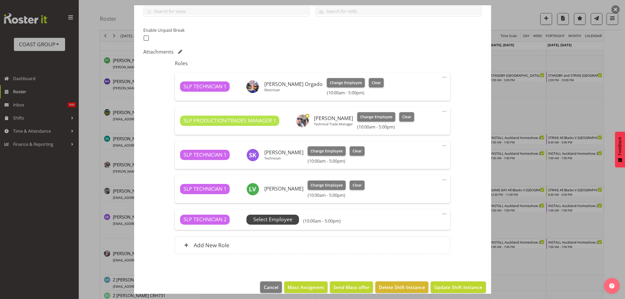
click at [273, 216] on span "Select Employee" at bounding box center [272, 220] width 39 height 8
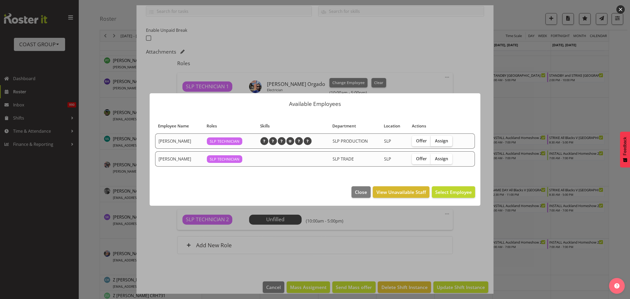
click at [444, 140] on span "Assign" at bounding box center [441, 140] width 13 height 5
click at [434, 140] on input "Assign" at bounding box center [432, 140] width 3 height 3
checkbox input "true"
click at [454, 196] on button "Assign [PERSON_NAME]" at bounding box center [445, 192] width 60 height 12
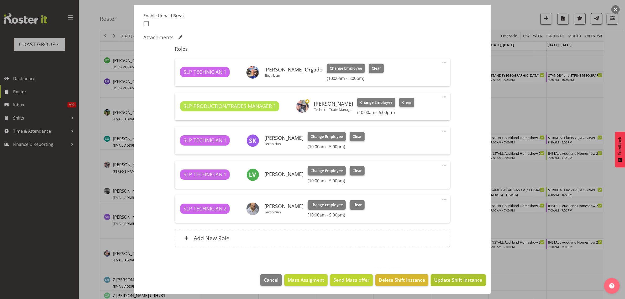
click at [452, 279] on span "Update Shift Instance" at bounding box center [458, 279] width 48 height 7
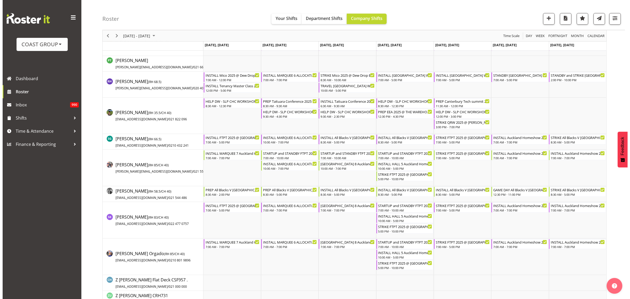
scroll to position [0, 0]
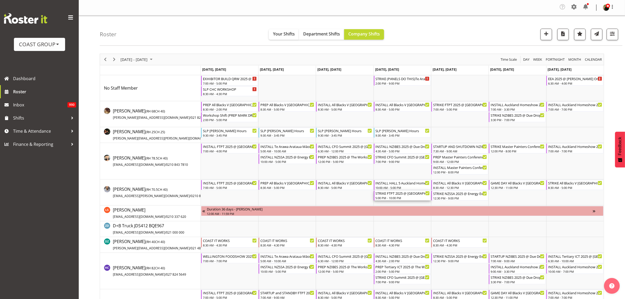
click at [392, 197] on div "5:00 PM - 10:00 PM" at bounding box center [403, 198] width 54 height 4
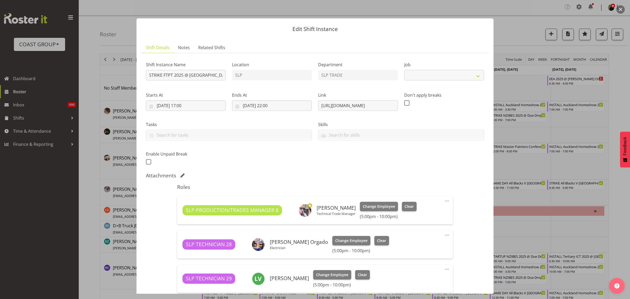
select select "9154"
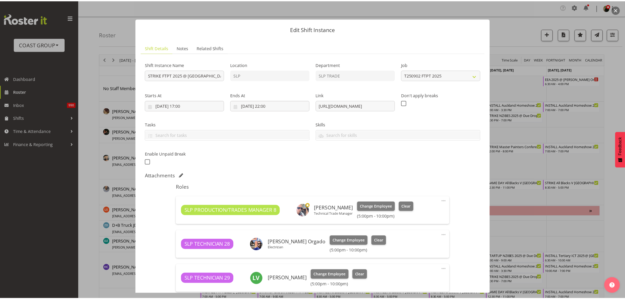
scroll to position [172, 0]
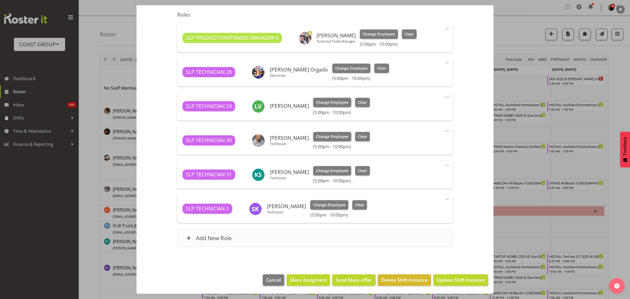
click at [258, 244] on div "Add New Role" at bounding box center [314, 238] width 275 height 18
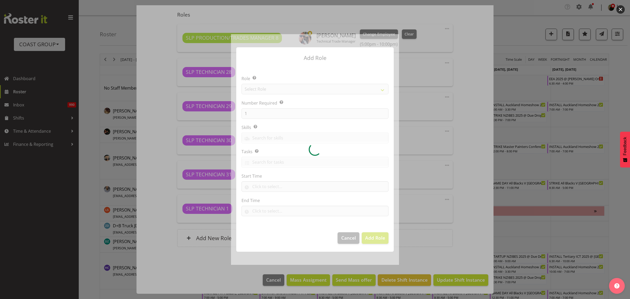
click at [278, 88] on div at bounding box center [315, 149] width 168 height 230
click at [277, 88] on div at bounding box center [315, 149] width 168 height 230
click at [277, 87] on section "Role Select the role you wish to add to the shift. Select Role Number Required …" at bounding box center [315, 146] width 158 height 161
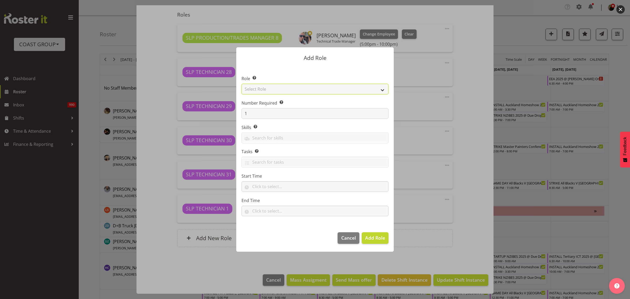
click at [277, 87] on select "Select Role ACCOUNT MANAGER ACCOUNT MANAGER DW ACCOUNTS [PERSON_NAME] VEHICLES …" at bounding box center [315, 89] width 147 height 11
select select "123"
click at [242, 84] on select "Select Role ACCOUNT MANAGER ACCOUNT MANAGER DW ACCOUNTS [PERSON_NAME] VEHICLES …" at bounding box center [315, 89] width 147 height 11
click at [374, 244] on footer "Cancel Add Role" at bounding box center [315, 239] width 158 height 25
click at [375, 241] on span "Add Role" at bounding box center [375, 237] width 20 height 7
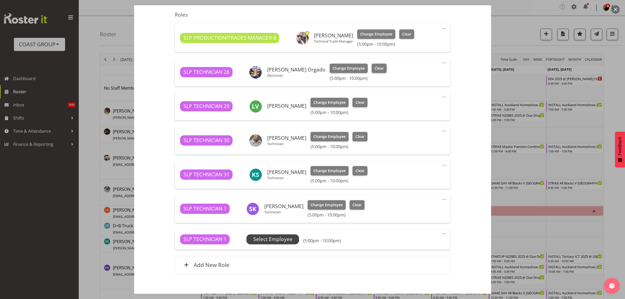
click at [281, 243] on span "Select Employee" at bounding box center [272, 239] width 39 height 8
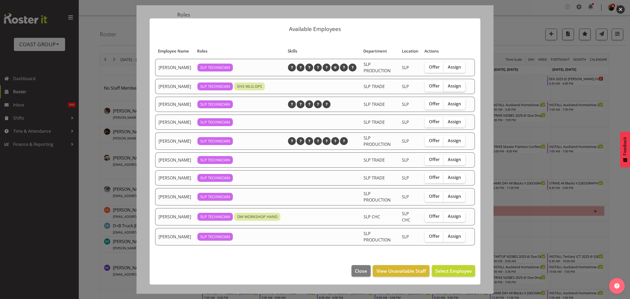
click at [457, 85] on span "Assign" at bounding box center [454, 85] width 13 height 5
click at [447, 85] on input "Assign" at bounding box center [445, 85] width 3 height 3
checkbox input "true"
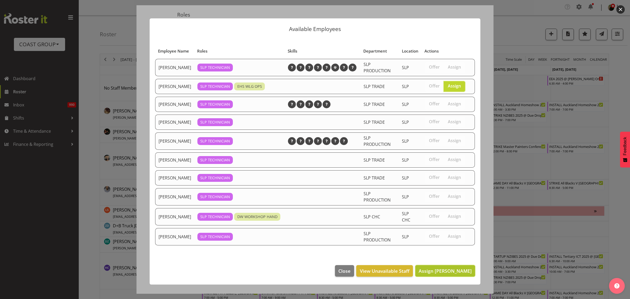
click at [460, 273] on span "Assign [PERSON_NAME]" at bounding box center [445, 271] width 53 height 6
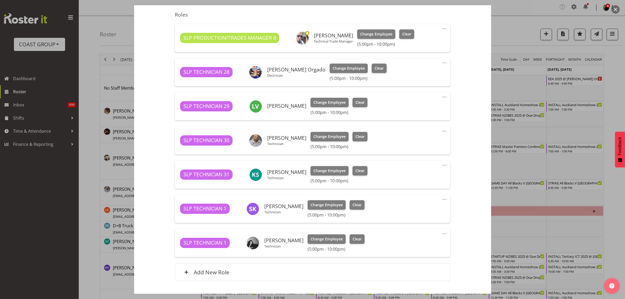
scroll to position [206, 0]
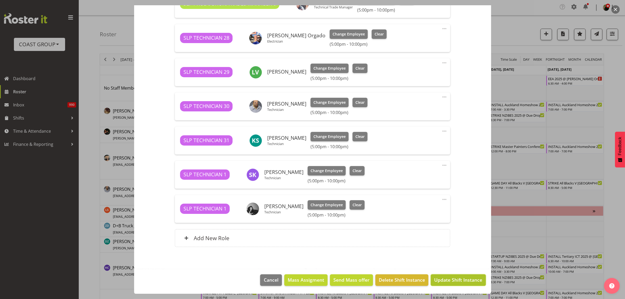
click at [459, 281] on span "Update Shift Instance" at bounding box center [458, 279] width 48 height 7
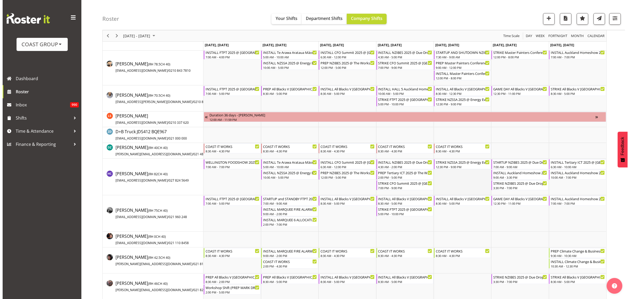
scroll to position [98, 0]
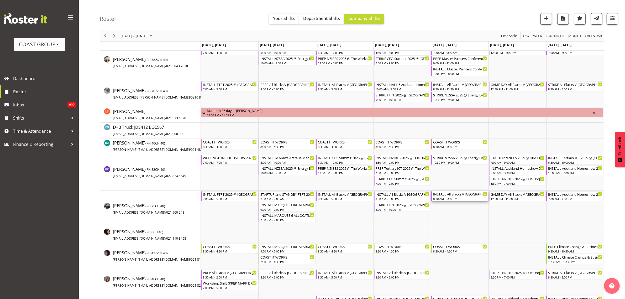
click at [456, 197] on div "8:30 AM - 5:00 PM" at bounding box center [460, 198] width 54 height 4
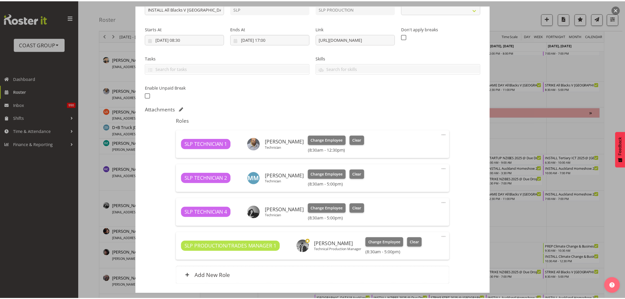
scroll to position [104, 0]
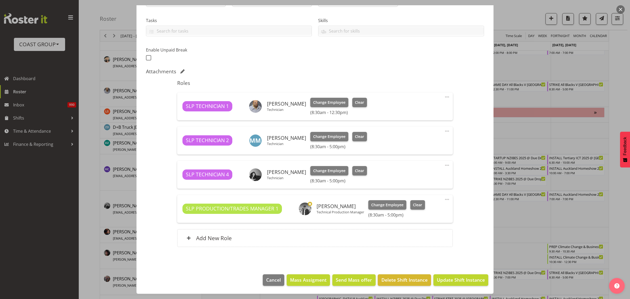
select select "10197"
click at [240, 237] on div "Add New Role" at bounding box center [314, 238] width 275 height 18
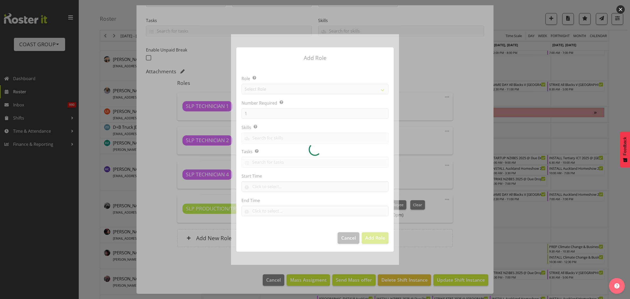
click at [285, 87] on div at bounding box center [315, 149] width 168 height 230
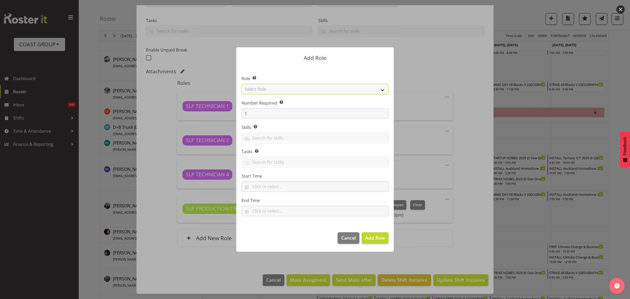
click at [285, 89] on select "Select Role ACCOUNT MANAGER ACCOUNT MANAGER DW ACCOUNTS [PERSON_NAME] VEHICLES …" at bounding box center [315, 89] width 147 height 11
select select "81"
click at [242, 84] on select "Select Role ACCOUNT MANAGER ACCOUNT MANAGER DW ACCOUNTS [PERSON_NAME] VEHICLES …" at bounding box center [315, 89] width 147 height 11
drag, startPoint x: 278, startPoint y: 112, endPoint x: 150, endPoint y: 100, distance: 129.3
click at [150, 100] on div "Add Role Role Select the role you wish to add to the shift. ACCOUNT MANAGER ACC…" at bounding box center [315, 149] width 630 height 299
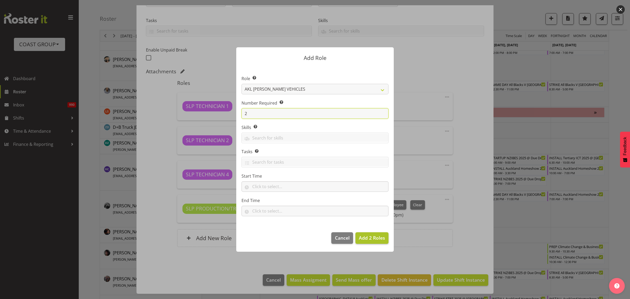
type input "2"
click at [372, 238] on span "Add 2 Roles" at bounding box center [372, 238] width 26 height 6
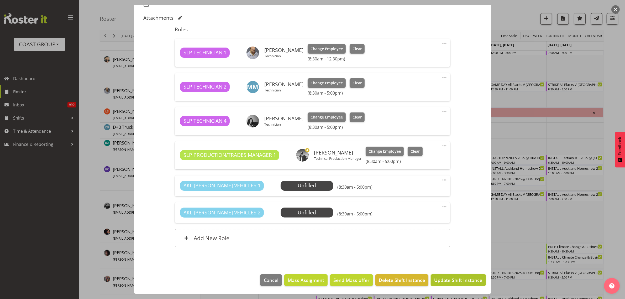
click at [455, 283] on span "Update Shift Instance" at bounding box center [458, 280] width 48 height 7
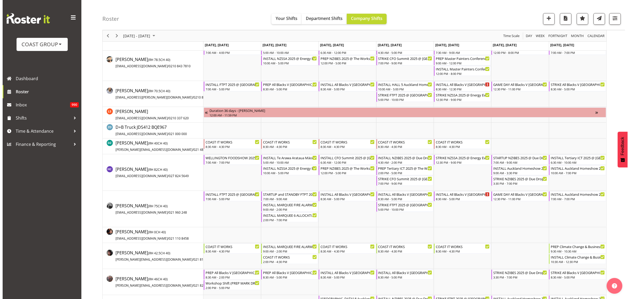
scroll to position [108, 0]
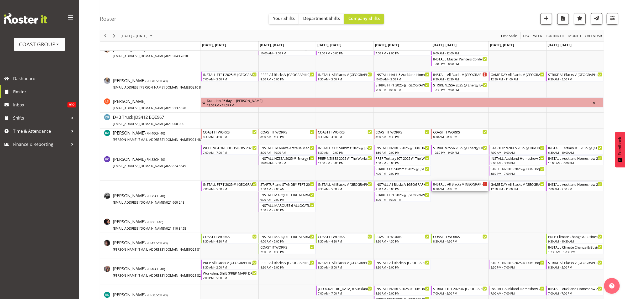
click at [452, 187] on div "8:30 AM - 5:00 PM" at bounding box center [460, 188] width 54 height 4
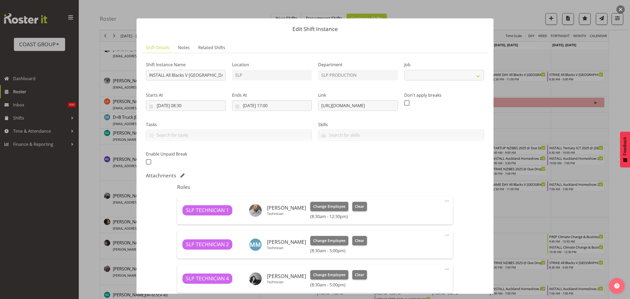
select select "10197"
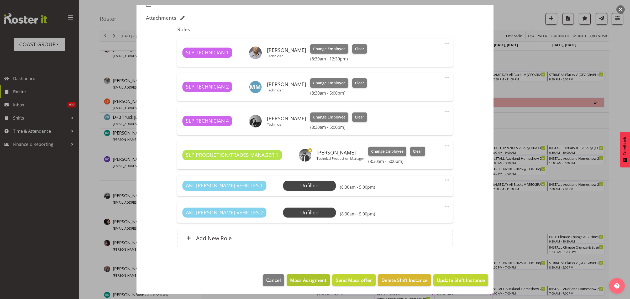
click at [309, 282] on span "Mass Assigment" at bounding box center [308, 280] width 37 height 7
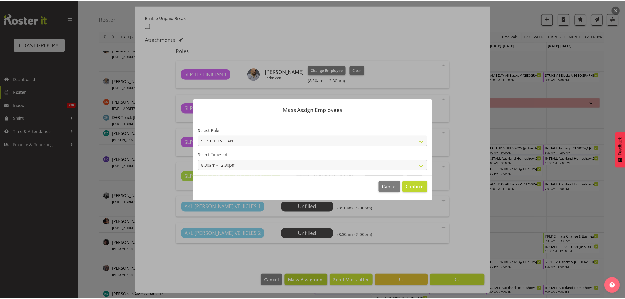
scroll to position [137, 0]
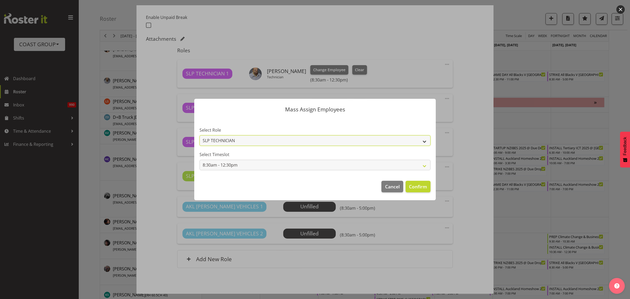
click at [292, 142] on select "SLP TECHNICIAN SLP PRODUCTION/TRADES MANAGER [PERSON_NAME] VEHICLES" at bounding box center [315, 140] width 231 height 11
select select "81"
click at [200, 135] on select "SLP TECHNICIAN SLP PRODUCTION/TRADES MANAGER [PERSON_NAME] VEHICLES" at bounding box center [315, 140] width 231 height 11
select select
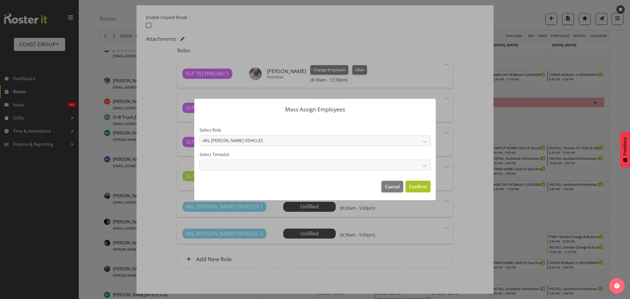
click at [422, 185] on span "Confirm" at bounding box center [418, 186] width 18 height 7
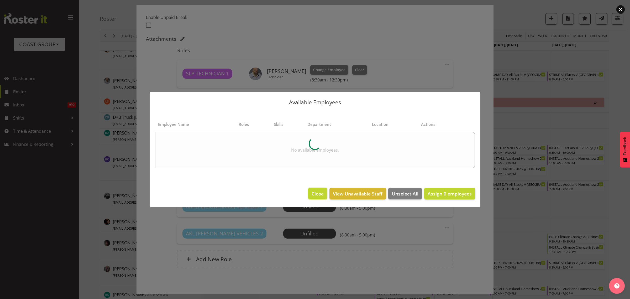
click at [322, 194] on span "Close" at bounding box center [318, 193] width 12 height 7
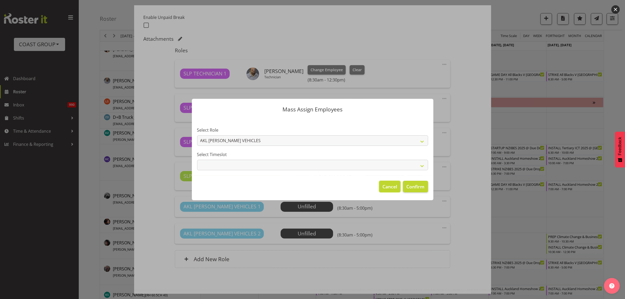
click at [384, 189] on span "Cancel" at bounding box center [390, 186] width 15 height 7
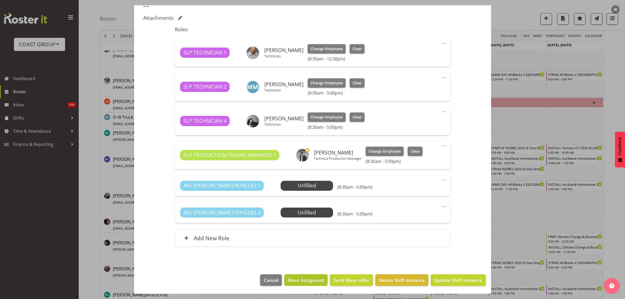
click at [296, 284] on button "Mass Assigment" at bounding box center [305, 280] width 43 height 12
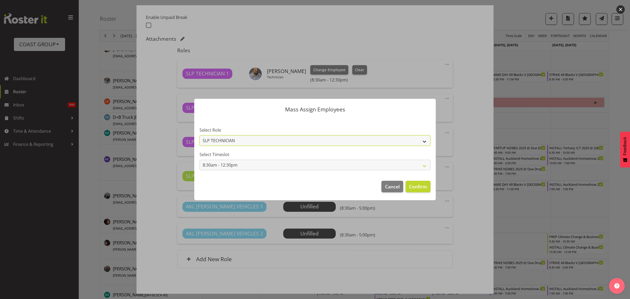
click at [303, 141] on select "SLP TECHNICIAN SLP PRODUCTION/TRADES MANAGER [PERSON_NAME] VEHICLES" at bounding box center [315, 140] width 231 height 11
select select "81"
click at [200, 135] on select "SLP TECHNICIAN SLP PRODUCTION/TRADES MANAGER [PERSON_NAME] VEHICLES" at bounding box center [315, 140] width 231 height 11
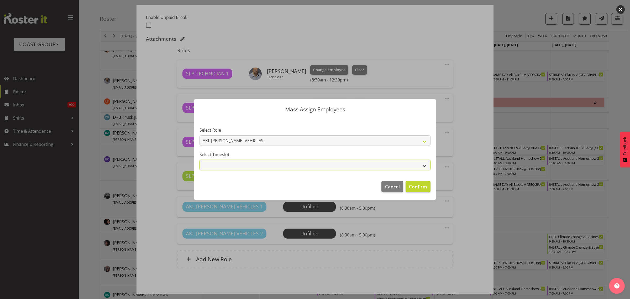
click at [323, 169] on select "8:30am - 5:00pm" at bounding box center [315, 165] width 231 height 11
select select "8:30am - 5:00pm"
click at [200, 160] on select "8:30am - 5:00pm" at bounding box center [315, 165] width 231 height 11
click at [422, 183] on span "Confirm" at bounding box center [418, 186] width 18 height 7
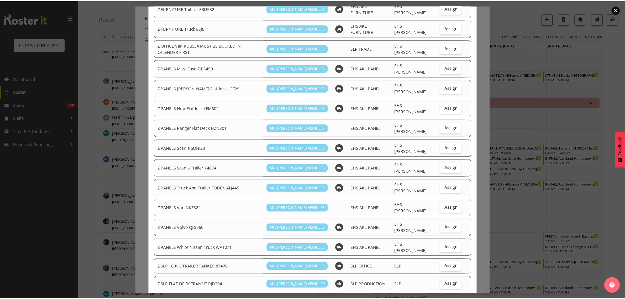
scroll to position [323, 0]
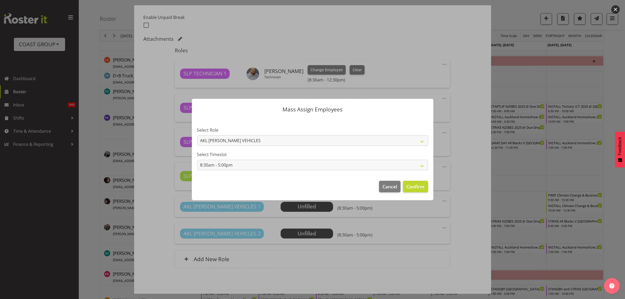
scroll to position [174, 0]
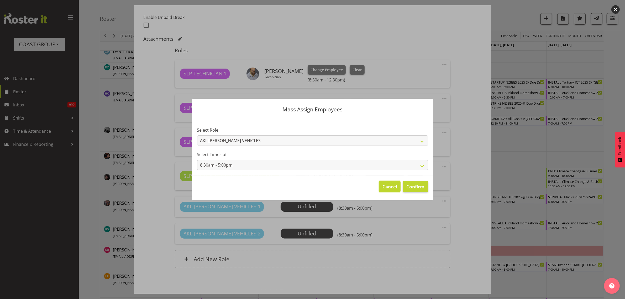
click at [387, 186] on span "Cancel" at bounding box center [390, 186] width 15 height 7
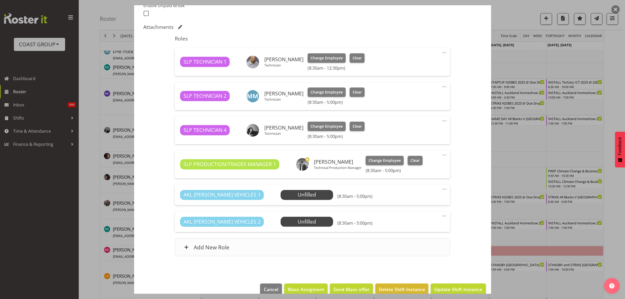
scroll to position [158, 0]
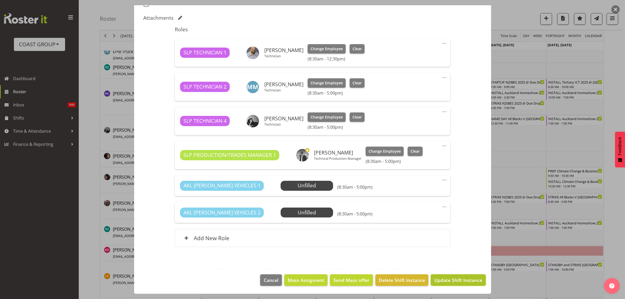
click at [470, 280] on span "Update Shift Instance" at bounding box center [458, 280] width 48 height 7
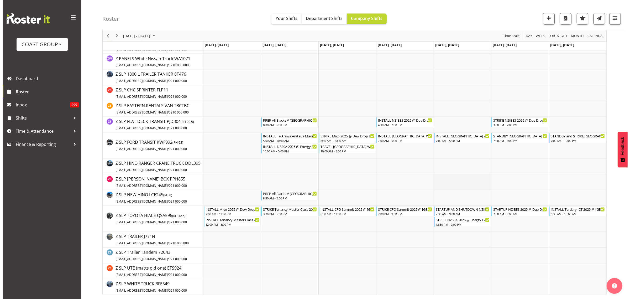
scroll to position [1188, 0]
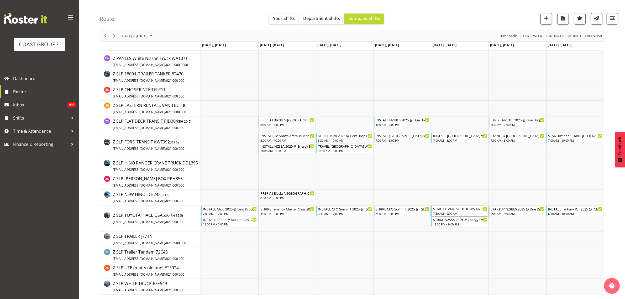
click at [448, 210] on div "STARTUP AND SHUTDOWN NZIBES 2025 @ Due Drop On Site @ 0500" at bounding box center [460, 208] width 54 height 5
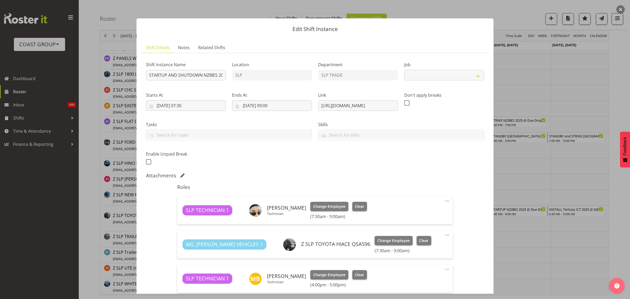
select select "10368"
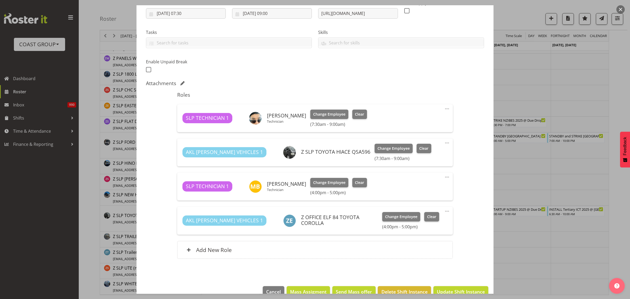
scroll to position [104, 0]
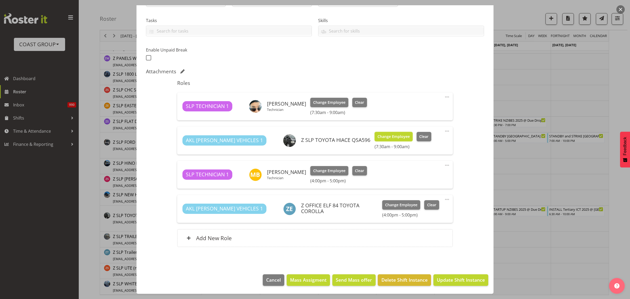
click at [378, 135] on span "Change Employee" at bounding box center [394, 137] width 32 height 6
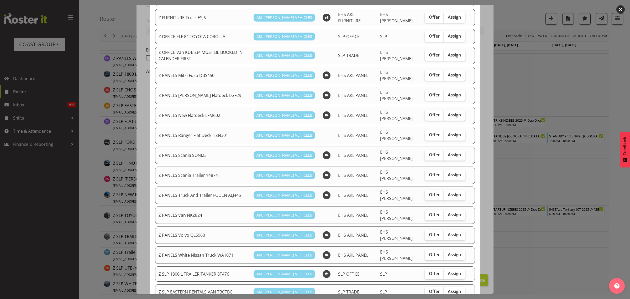
scroll to position [175, 0]
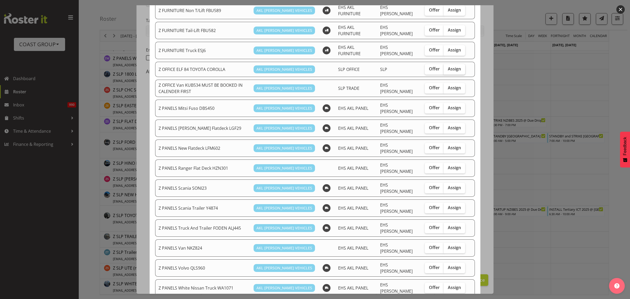
drag, startPoint x: 458, startPoint y: 65, endPoint x: 451, endPoint y: 69, distance: 7.9
click at [457, 65] on label "Assign" at bounding box center [455, 69] width 22 height 11
click at [447, 67] on input "Assign" at bounding box center [445, 68] width 3 height 3
checkbox input "true"
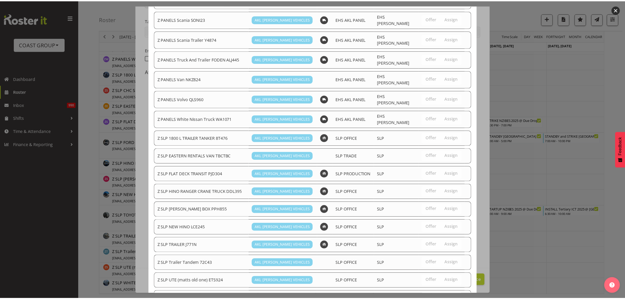
scroll to position [372, 0]
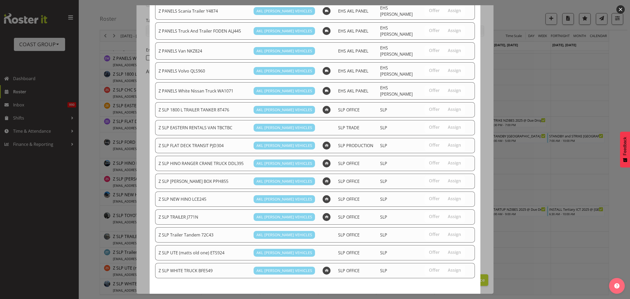
click at [449, 299] on span "Assign Z OFFICE ELF 84 TOYOTA COROLLA" at bounding box center [425, 303] width 93 height 6
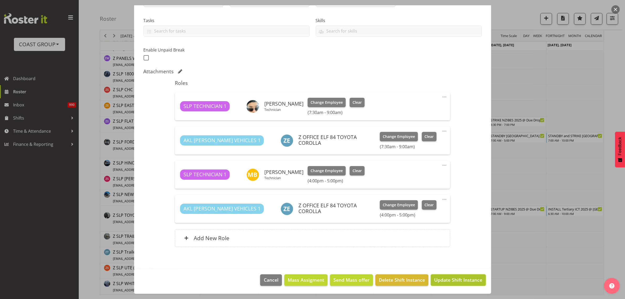
click at [453, 280] on span "Update Shift Instance" at bounding box center [458, 279] width 48 height 7
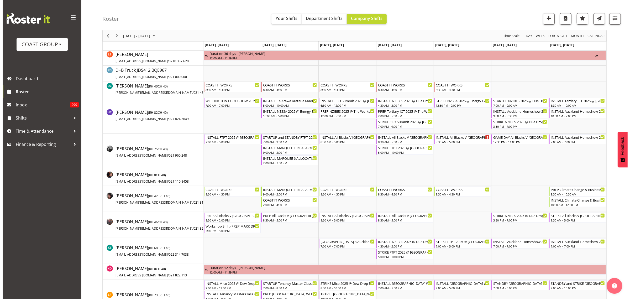
scroll to position [197, 0]
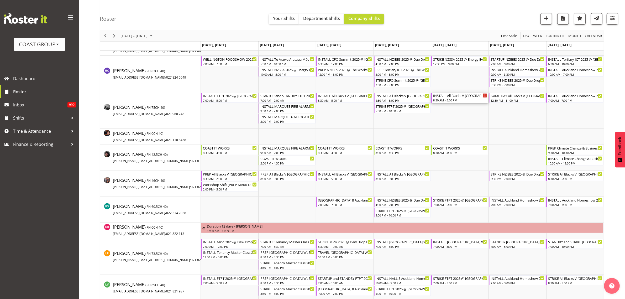
click at [457, 99] on div "8:30 AM - 5:00 PM" at bounding box center [460, 100] width 54 height 4
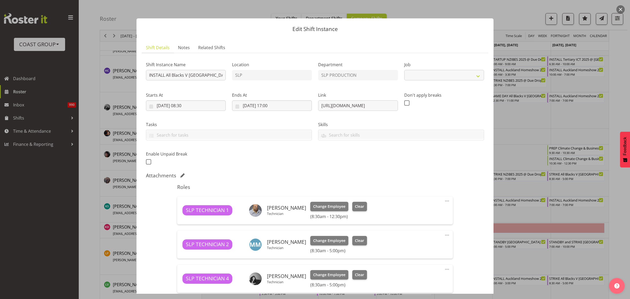
select select "10197"
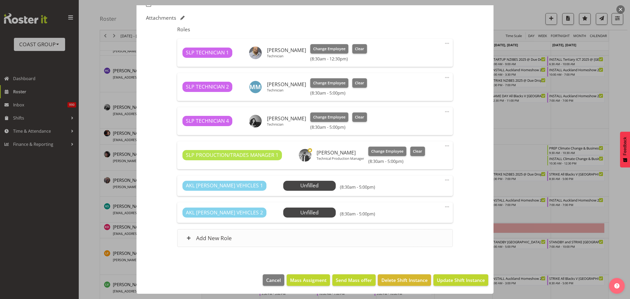
click at [245, 234] on div "Add New Role" at bounding box center [314, 238] width 275 height 18
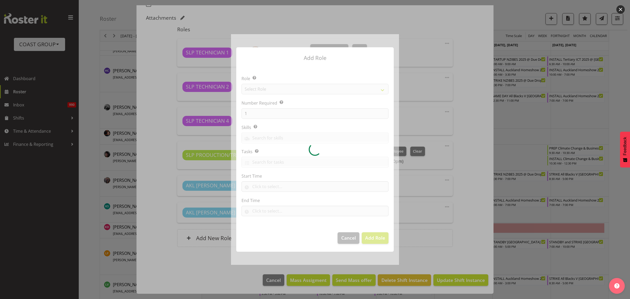
click at [283, 88] on div at bounding box center [315, 149] width 168 height 230
click at [283, 87] on div at bounding box center [315, 149] width 168 height 230
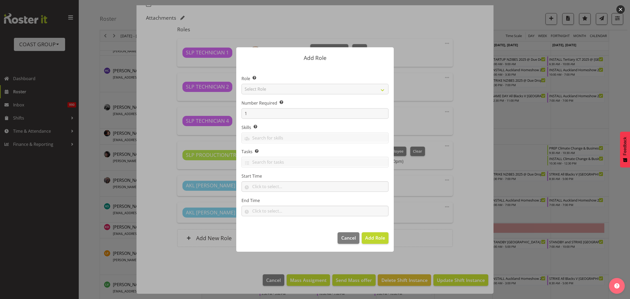
click at [283, 88] on div at bounding box center [315, 149] width 168 height 230
click at [283, 88] on select "Select Role ACCOUNT MANAGER ACCOUNT MANAGER DW ACCOUNTS [PERSON_NAME] VEHICLES …" at bounding box center [315, 89] width 147 height 11
select select "123"
click at [242, 84] on select "Select Role ACCOUNT MANAGER ACCOUNT MANAGER DW ACCOUNTS [PERSON_NAME] VEHICLES …" at bounding box center [315, 89] width 147 height 11
click at [374, 236] on span "Add Role" at bounding box center [375, 238] width 20 height 6
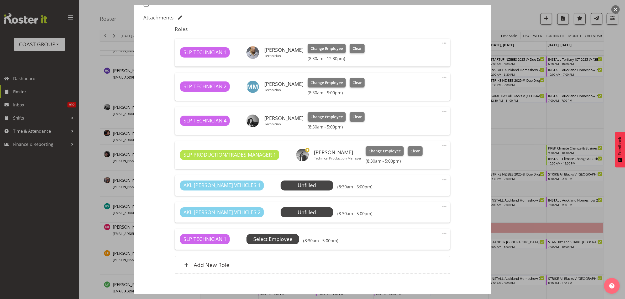
click at [0, 0] on span "Select Employee" at bounding box center [0, 0] width 0 height 0
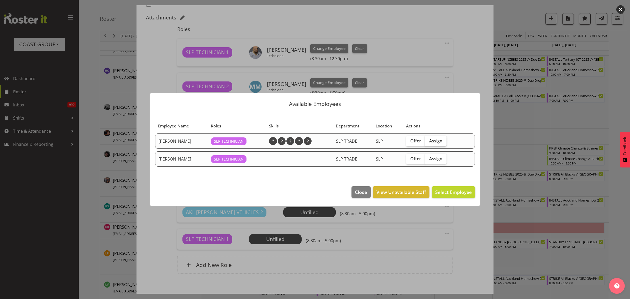
click at [437, 139] on span "Assign" at bounding box center [435, 140] width 13 height 5
click at [429, 139] on input "Assign" at bounding box center [426, 140] width 3 height 3
checkbox input "true"
click at [456, 195] on span "Assign [PERSON_NAME]" at bounding box center [445, 192] width 53 height 7
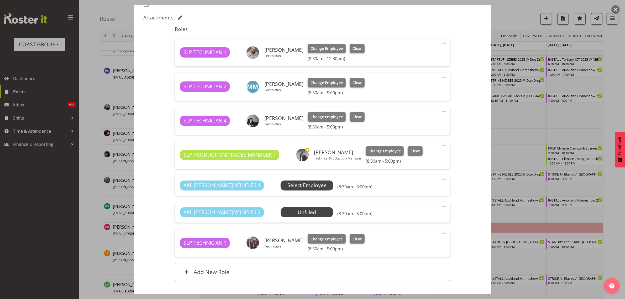
click at [290, 181] on span "Select Employee" at bounding box center [307, 185] width 53 height 10
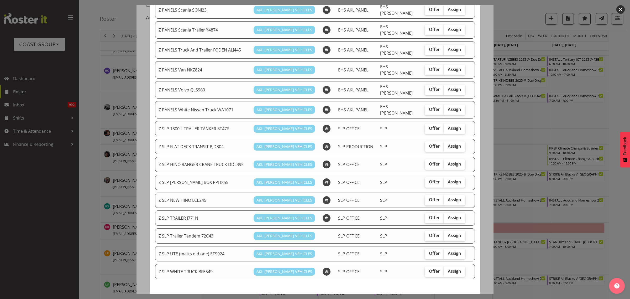
scroll to position [336, 0]
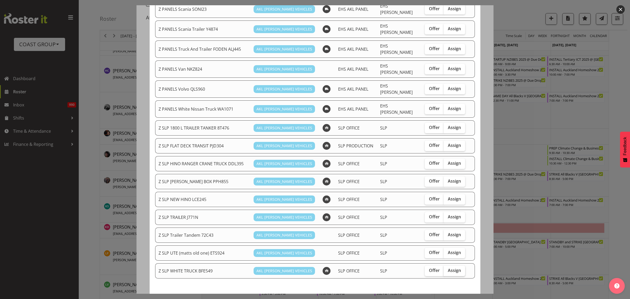
click at [452, 268] on span "Assign" at bounding box center [454, 270] width 13 height 5
click at [447, 269] on input "Assign" at bounding box center [445, 270] width 3 height 3
checkbox input "true"
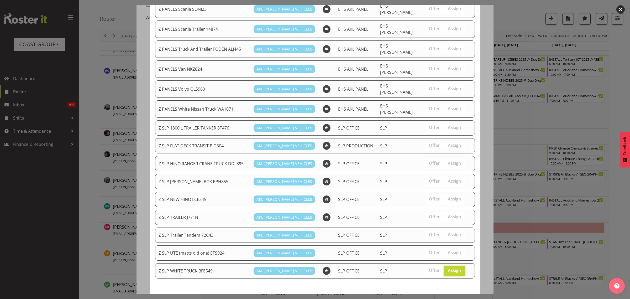
click at [441, 299] on span "Assign Z SLP WHITE TRUCK BFE549" at bounding box center [433, 304] width 77 height 6
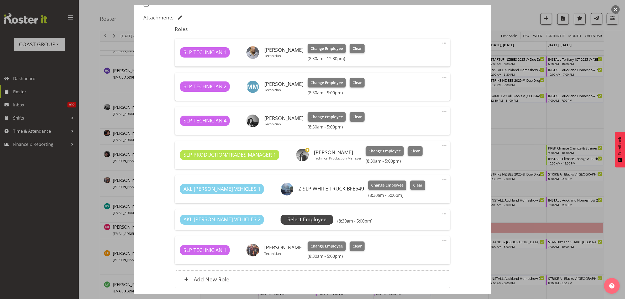
click at [288, 217] on span "Select Employee" at bounding box center [307, 220] width 39 height 8
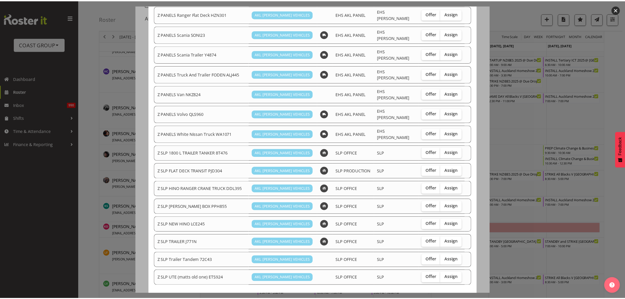
scroll to position [318, 0]
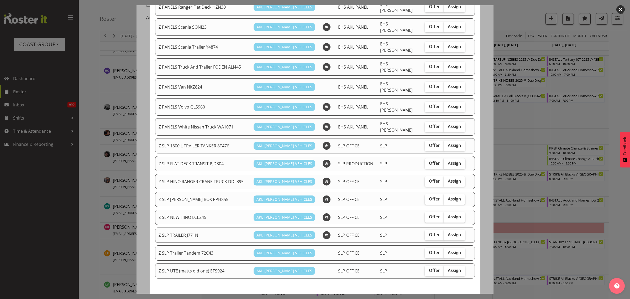
click at [448, 160] on span "Assign" at bounding box center [454, 162] width 13 height 5
click at [447, 162] on input "Assign" at bounding box center [445, 163] width 3 height 3
checkbox input "true"
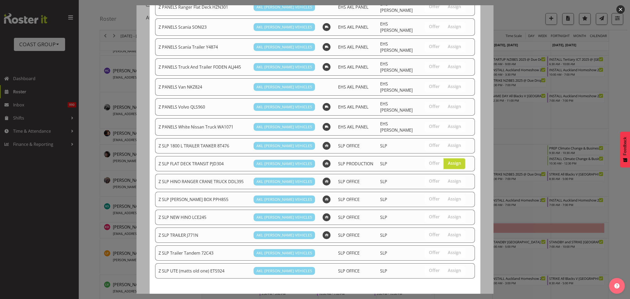
click at [439, 299] on span "Assign Z SLP FLAT DECK TRANSIT PJD304" at bounding box center [427, 304] width 90 height 6
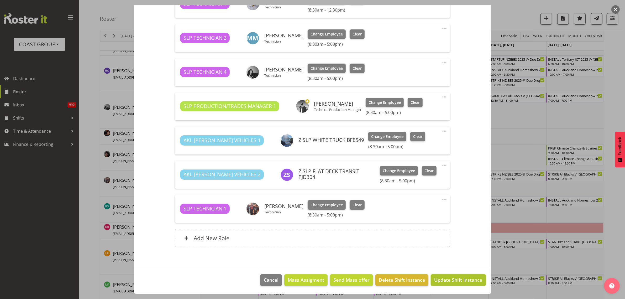
click at [453, 279] on span "Update Shift Instance" at bounding box center [458, 279] width 48 height 7
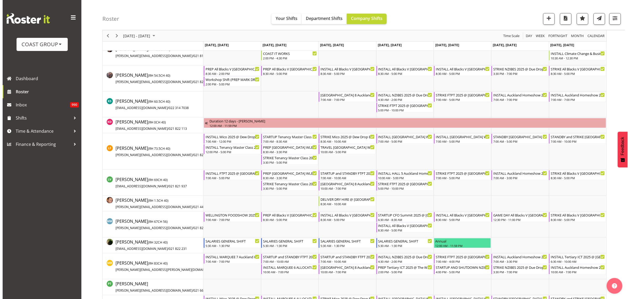
scroll to position [197, 0]
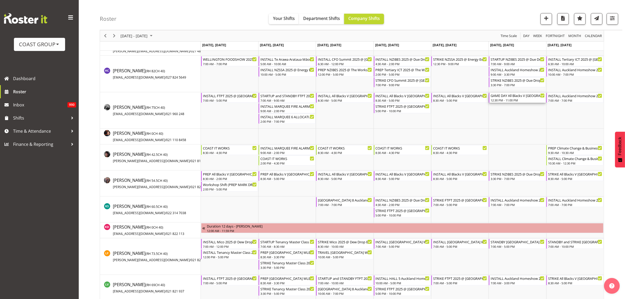
click at [511, 101] on div "12:30 PM - 11:00 PM" at bounding box center [518, 100] width 54 height 4
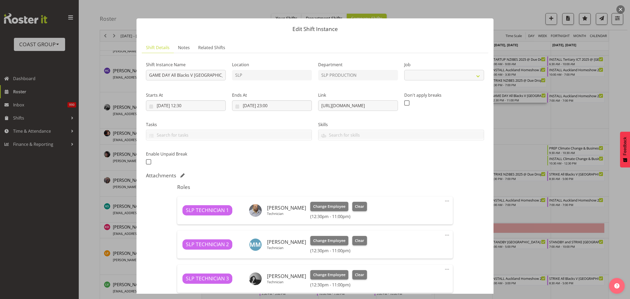
select select "10197"
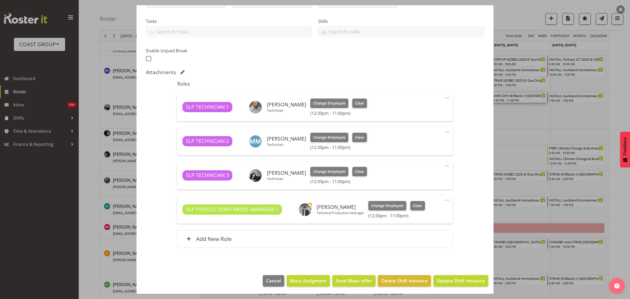
scroll to position [104, 0]
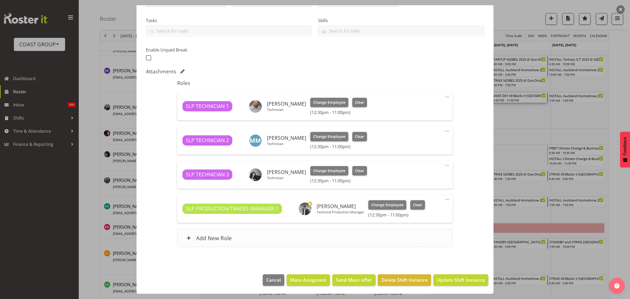
click at [274, 244] on div "Add New Role" at bounding box center [314, 238] width 275 height 18
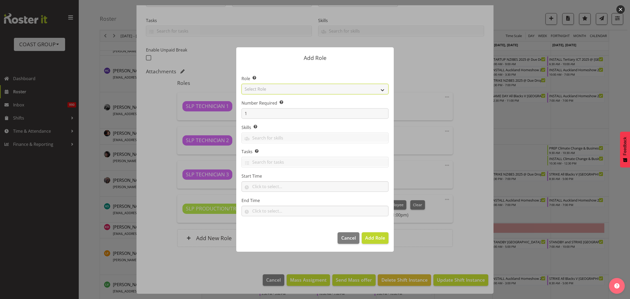
click at [324, 87] on select "Select Role ACCOUNT MANAGER ACCOUNT MANAGER DW ACCOUNTS [PERSON_NAME] VEHICLES …" at bounding box center [315, 89] width 147 height 11
select select "81"
click at [242, 84] on select "Select Role ACCOUNT MANAGER ACCOUNT MANAGER DW ACCOUNTS [PERSON_NAME] VEHICLES …" at bounding box center [315, 89] width 147 height 11
click at [189, 106] on form "Add Role Role Select the role you wish to add to the shift. ACCOUNT MANAGER ACC…" at bounding box center [315, 149] width 252 height 230
click at [376, 239] on span "Add Role" at bounding box center [375, 238] width 20 height 6
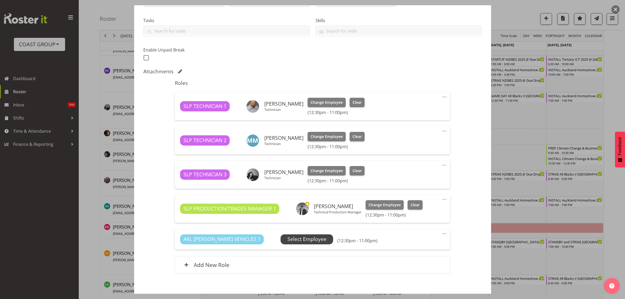
click at [288, 237] on span "Select Employee" at bounding box center [307, 239] width 39 height 8
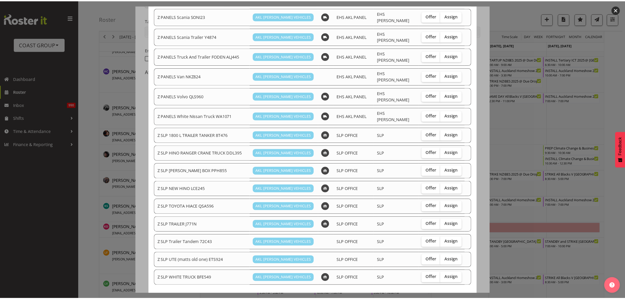
scroll to position [353, 0]
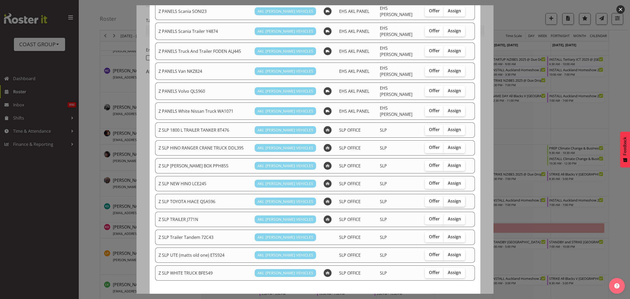
click at [448, 198] on span "Assign" at bounding box center [454, 200] width 13 height 5
click at [447, 199] on input "Assign" at bounding box center [445, 200] width 3 height 3
checkbox input "true"
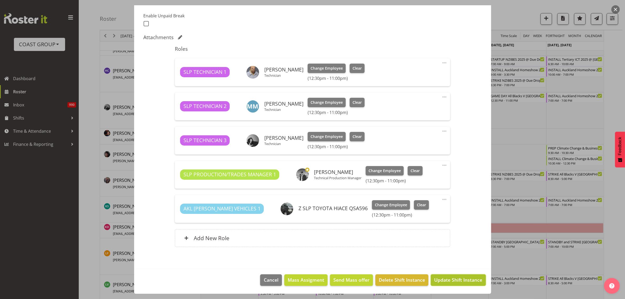
click at [448, 278] on span "Update Shift Instance" at bounding box center [458, 279] width 48 height 7
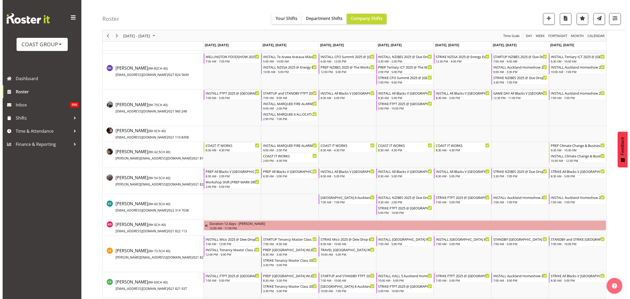
scroll to position [230, 0]
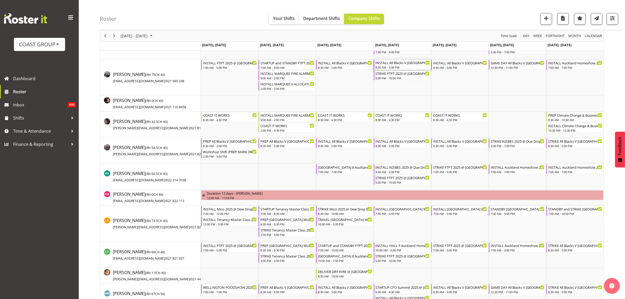
click at [392, 64] on div "INSTALL All Blacks V [GEOGRAPHIC_DATA] 2025 @ [GEOGRAPHIC_DATA] On Site @ TBC" at bounding box center [403, 62] width 54 height 5
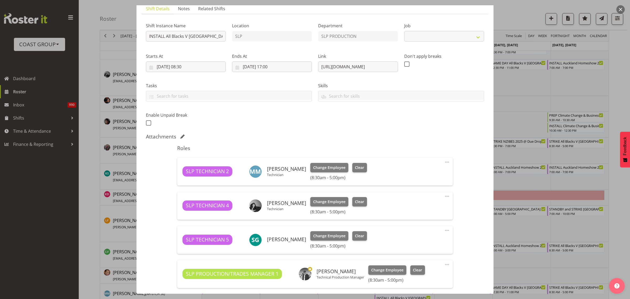
select select "10197"
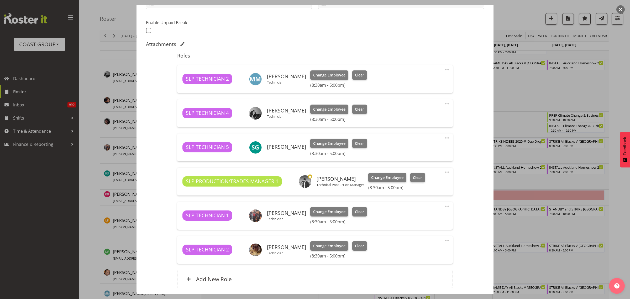
scroll to position [164, 0]
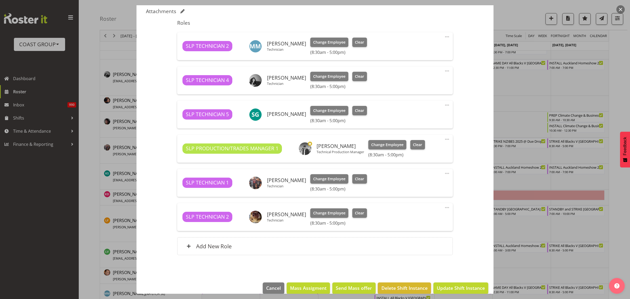
click at [444, 70] on span at bounding box center [447, 71] width 6 height 6
click at [424, 100] on link "Delete" at bounding box center [425, 102] width 50 height 9
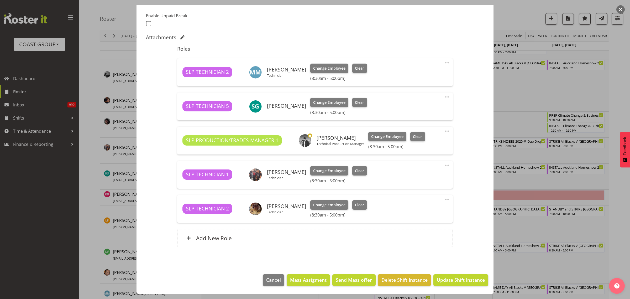
scroll to position [138, 0]
click at [467, 279] on span "Update Shift Instance" at bounding box center [461, 279] width 48 height 7
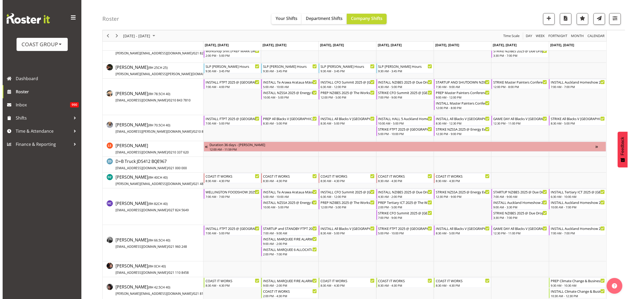
scroll to position [66, 0]
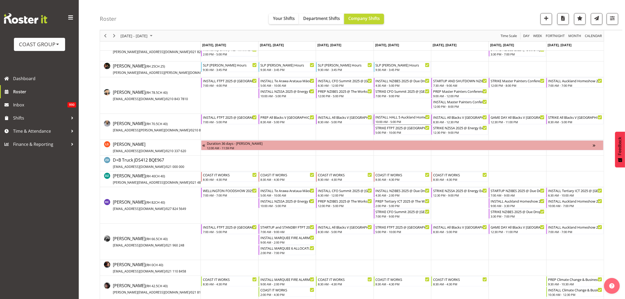
click at [398, 122] on div "10:00 AM - 5:00 PM" at bounding box center [403, 121] width 54 height 4
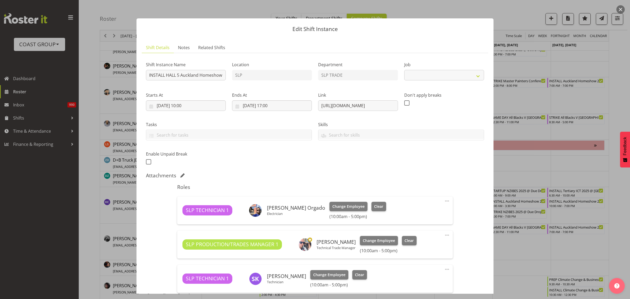
select select "9869"
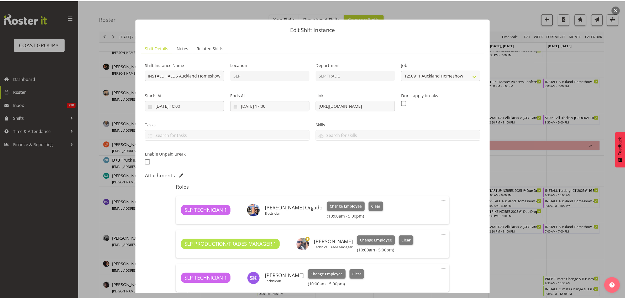
scroll to position [138, 0]
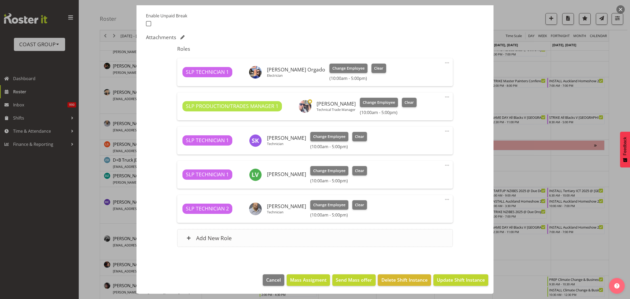
click at [237, 240] on div "Add New Role" at bounding box center [314, 238] width 275 height 18
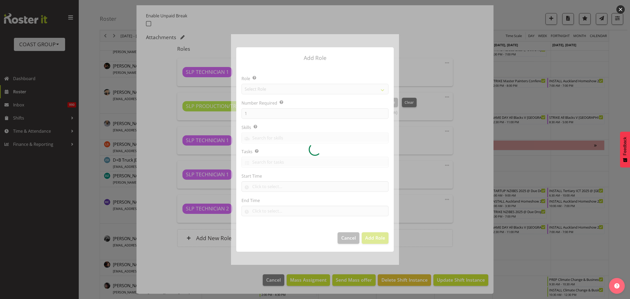
click at [283, 91] on div at bounding box center [315, 149] width 168 height 230
click at [277, 87] on div at bounding box center [315, 149] width 168 height 230
click at [280, 86] on div at bounding box center [315, 149] width 168 height 230
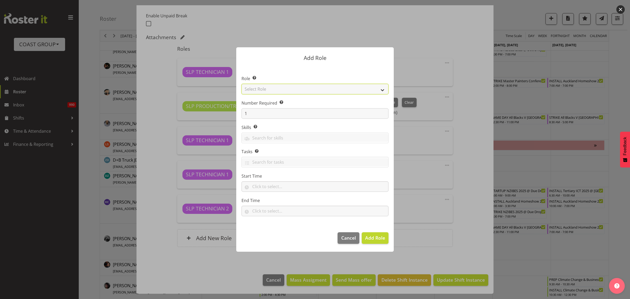
click at [278, 87] on select "Select Role ACCOUNT MANAGER ACCOUNT MANAGER DW ACCOUNTS [PERSON_NAME] VEHICLES …" at bounding box center [315, 89] width 147 height 11
select select "123"
click at [242, 84] on select "Select Role ACCOUNT MANAGER ACCOUNT MANAGER DW ACCOUNTS [PERSON_NAME] VEHICLES …" at bounding box center [315, 89] width 147 height 11
click at [371, 236] on span "Add Role" at bounding box center [375, 238] width 20 height 6
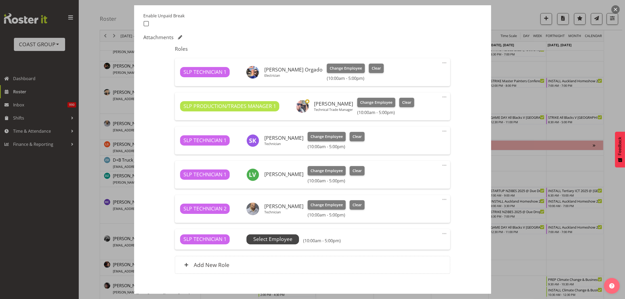
click at [284, 242] on span "Select Employee" at bounding box center [272, 239] width 39 height 8
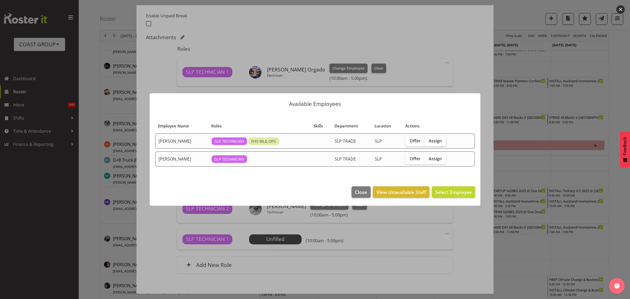
click at [436, 139] on span "Assign" at bounding box center [435, 140] width 13 height 5
click at [428, 139] on input "Assign" at bounding box center [426, 140] width 3 height 3
checkbox input "true"
click at [446, 189] on span "Assign [PERSON_NAME]" at bounding box center [445, 192] width 53 height 7
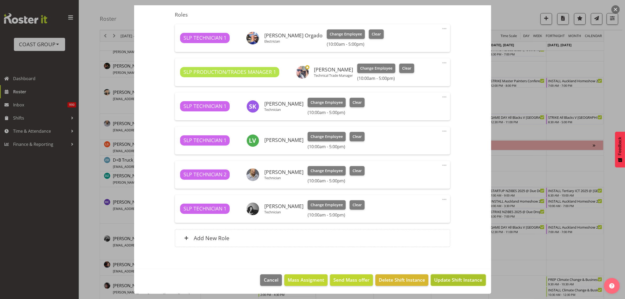
click at [461, 279] on span "Update Shift Instance" at bounding box center [458, 279] width 48 height 7
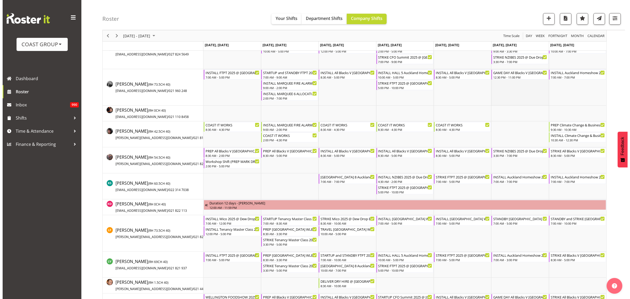
scroll to position [230, 0]
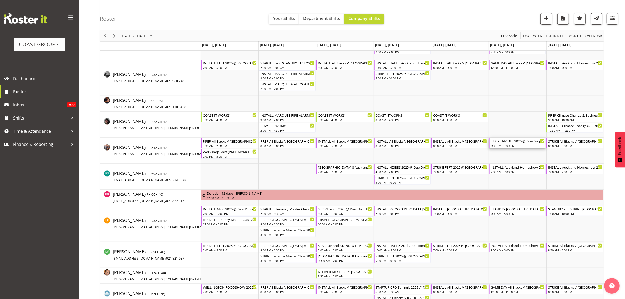
click at [510, 145] on div "3:30 PM - 7:00 PM" at bounding box center [518, 145] width 54 height 4
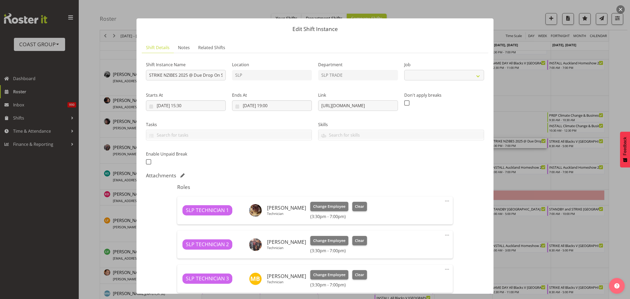
scroll to position [131, 0]
select select "10368"
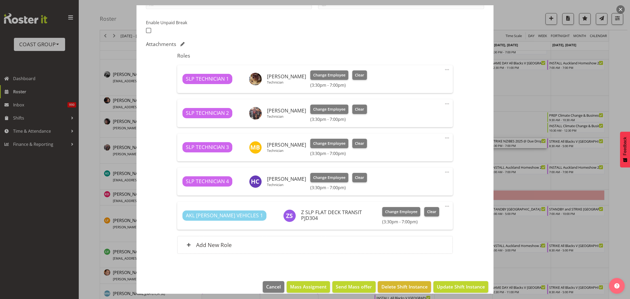
click at [444, 104] on span at bounding box center [447, 104] width 6 height 6
click at [417, 135] on link "Delete" at bounding box center [425, 135] width 50 height 9
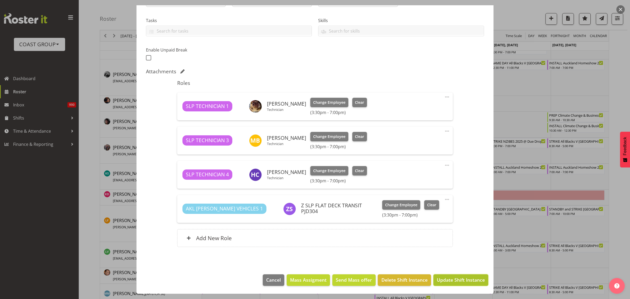
click at [459, 278] on span "Update Shift Instance" at bounding box center [461, 279] width 48 height 7
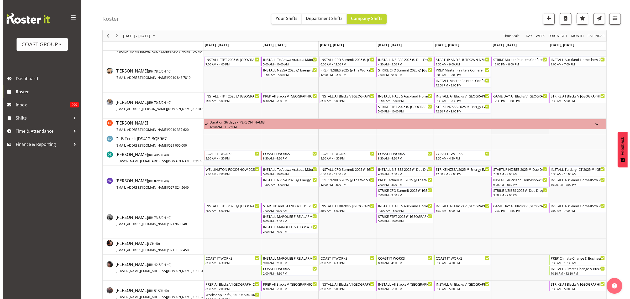
scroll to position [98, 0]
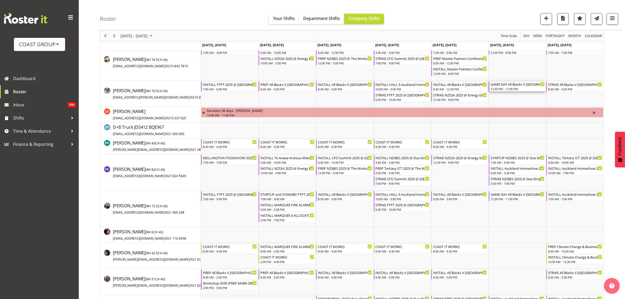
click at [509, 87] on div "GAME DAY All Blacks V [GEOGRAPHIC_DATA] 2025 @ [GEOGRAPHIC_DATA] On Site @ TBC …" at bounding box center [518, 86] width 54 height 10
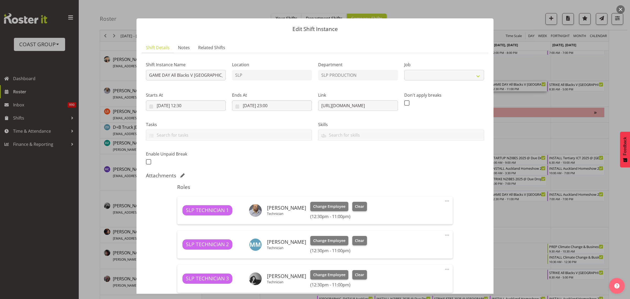
select select "10197"
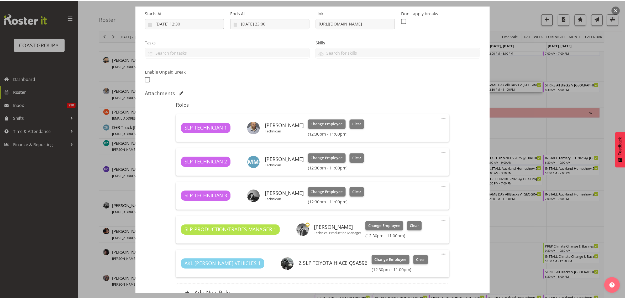
scroll to position [138, 0]
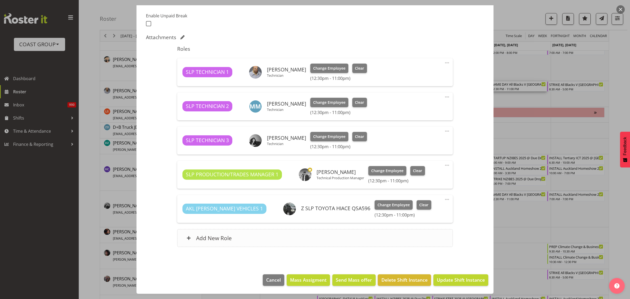
click at [248, 238] on div "Add New Role" at bounding box center [314, 238] width 275 height 18
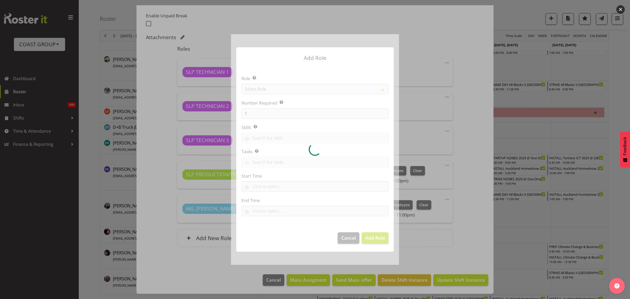
click at [282, 88] on div at bounding box center [315, 149] width 168 height 230
click at [287, 87] on div at bounding box center [315, 149] width 168 height 230
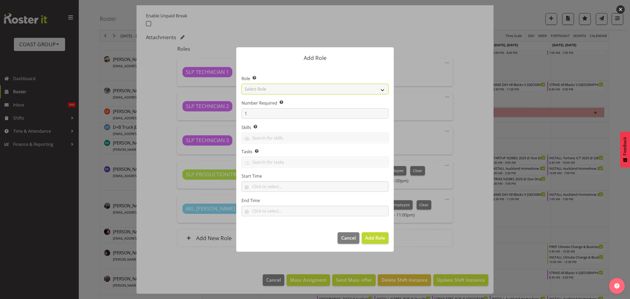
click at [286, 91] on select "Select Role ACCOUNT MANAGER ACCOUNT MANAGER DW ACCOUNTS [PERSON_NAME] VEHICLES …" at bounding box center [315, 89] width 147 height 11
click at [291, 93] on select "Select Role ACCOUNT MANAGER ACCOUNT MANAGER DW ACCOUNTS [PERSON_NAME] VEHICLES …" at bounding box center [315, 89] width 147 height 11
select select "123"
click at [242, 84] on select "Select Role ACCOUNT MANAGER ACCOUNT MANAGER DW ACCOUNTS [PERSON_NAME] VEHICLES …" at bounding box center [315, 89] width 147 height 11
click at [374, 239] on span "Add Role" at bounding box center [375, 238] width 20 height 6
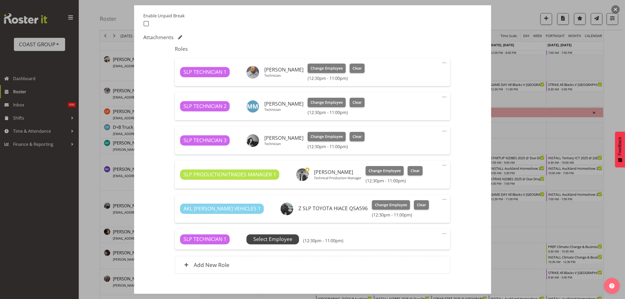
click at [262, 239] on span "Select Employee" at bounding box center [272, 239] width 39 height 8
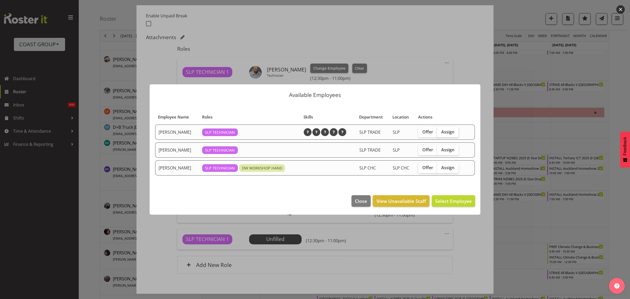
click at [450, 134] on span "Assign" at bounding box center [447, 131] width 13 height 5
click at [441, 133] on input "Assign" at bounding box center [438, 131] width 3 height 3
checkbox input "true"
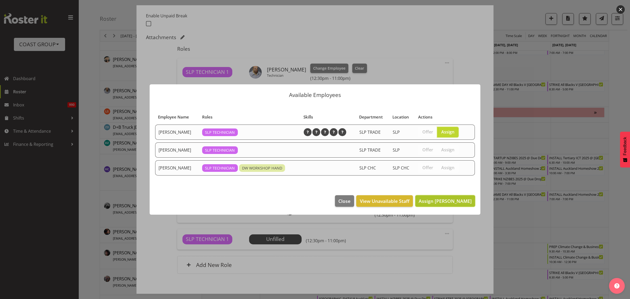
click at [441, 204] on span "Assign [PERSON_NAME]" at bounding box center [445, 201] width 53 height 6
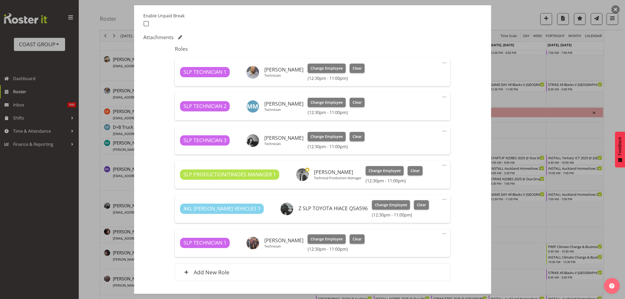
click at [441, 199] on span at bounding box center [444, 199] width 6 height 6
click at [413, 210] on link "Edit" at bounding box center [422, 211] width 50 height 9
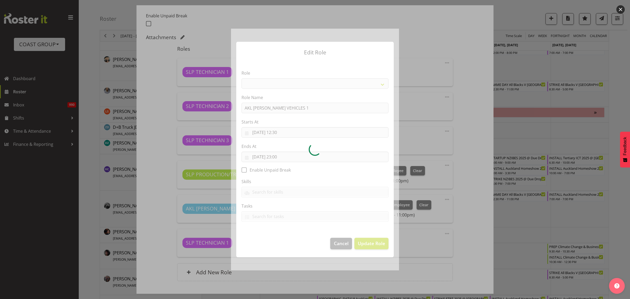
select select "81"
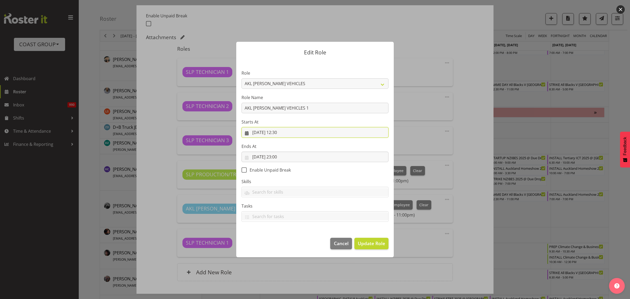
click at [289, 129] on input "[DATE] 12:30" at bounding box center [315, 132] width 147 height 11
click at [285, 241] on select "00 01 02 03 04 05 06 07 08 09 10 11 12 13 14 15 16 17 18 19 20 21 22 23" at bounding box center [284, 243] width 12 height 11
select select "17"
click at [278, 238] on select "00 01 02 03 04 05 06 07 08 09 10 11 12 13 14 15 16 17 18 19 20 21 22 23" at bounding box center [284, 243] width 12 height 11
type input "[DATE] 17:30"
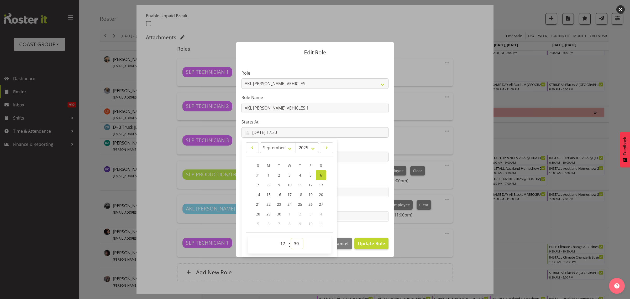
select select "0"
type input "[DATE] 17:00"
click at [376, 246] on span "Update Role" at bounding box center [371, 243] width 27 height 7
select select
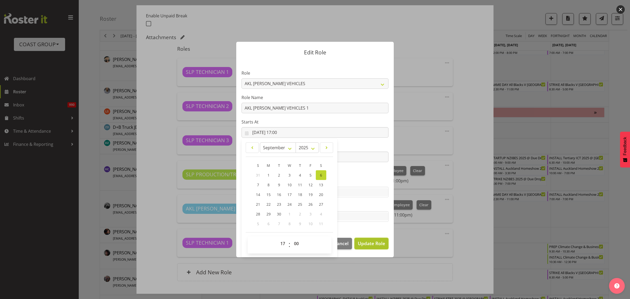
select select
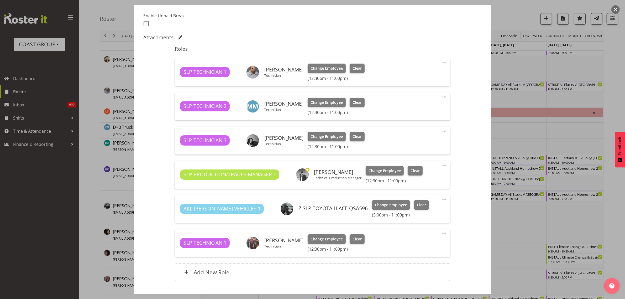
click at [441, 234] on span at bounding box center [444, 233] width 6 height 6
click at [421, 246] on link "Edit" at bounding box center [422, 245] width 50 height 9
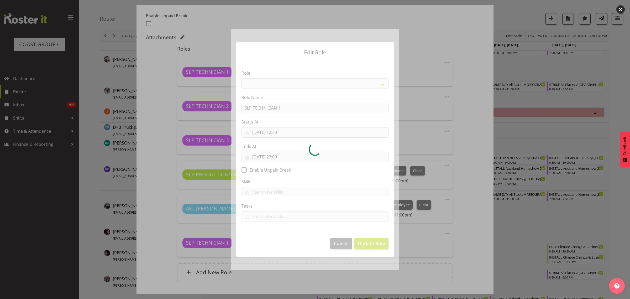
click at [288, 137] on div at bounding box center [315, 149] width 168 height 241
click at [284, 131] on div at bounding box center [315, 149] width 168 height 241
click at [284, 131] on section "Role Role Name SLP TECHNICIAN 1 Starts At [DATE] 12:30 January February March A…" at bounding box center [315, 146] width 158 height 172
select select "123"
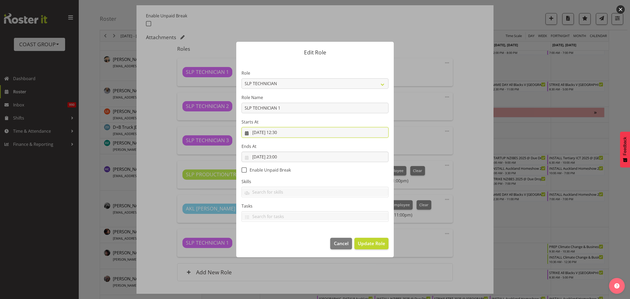
click at [279, 131] on input "[DATE] 12:30" at bounding box center [315, 132] width 147 height 11
click at [283, 241] on select "00 01 02 03 04 05 06 07 08 09 10 11 12 13 14 15 16 17 18 19 20 21 22 23" at bounding box center [284, 243] width 12 height 11
select select "17"
click at [278, 238] on select "00 01 02 03 04 05 06 07 08 09 10 11 12 13 14 15 16 17 18 19 20 21 22 23" at bounding box center [284, 243] width 12 height 11
type input "[DATE] 17:30"
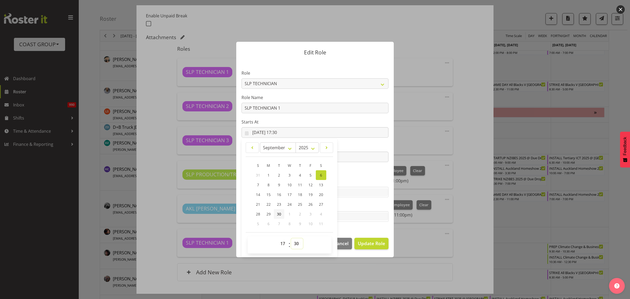
select select "0"
type input "[DATE] 17:00"
click at [379, 247] on button "Update Role" at bounding box center [372, 244] width 34 height 12
select select
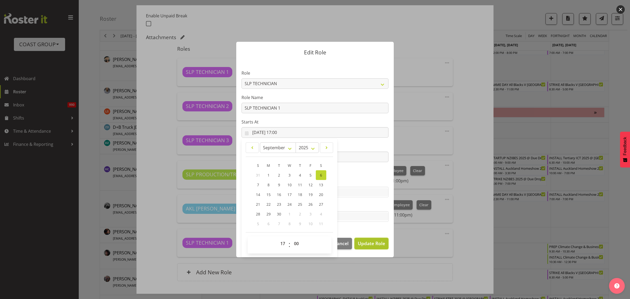
select select
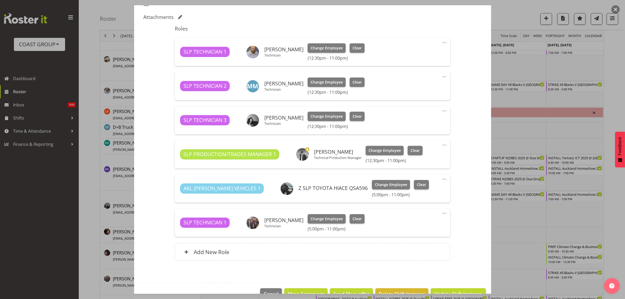
scroll to position [172, 0]
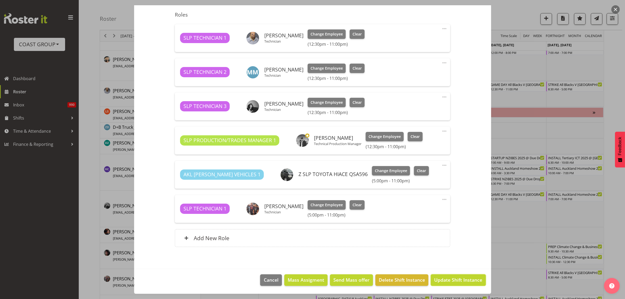
click at [447, 282] on span "Update Shift Instance" at bounding box center [458, 279] width 48 height 7
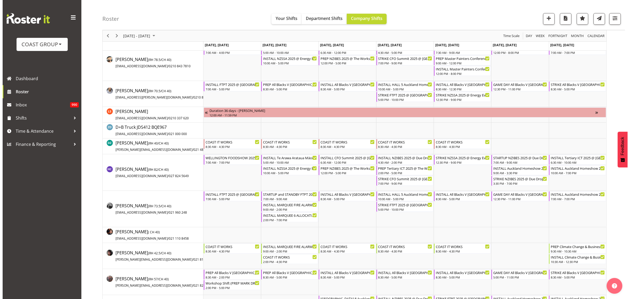
scroll to position [0, 0]
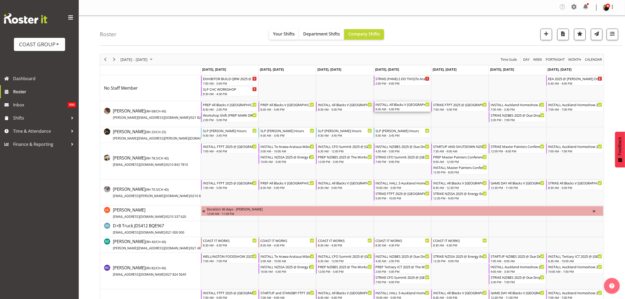
click at [394, 109] on div "8:30 AM - 5:00 PM" at bounding box center [403, 109] width 54 height 4
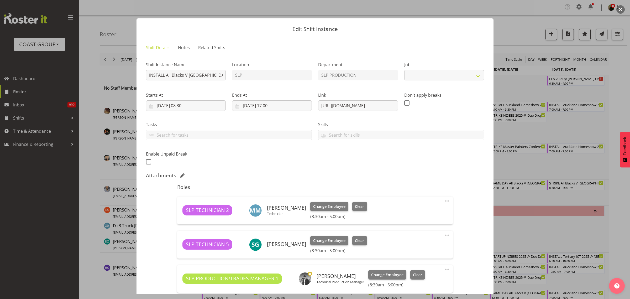
select select "10197"
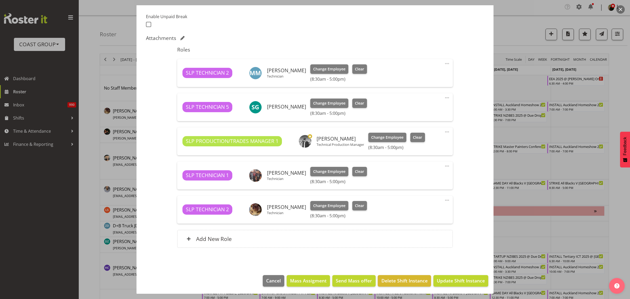
scroll to position [138, 0]
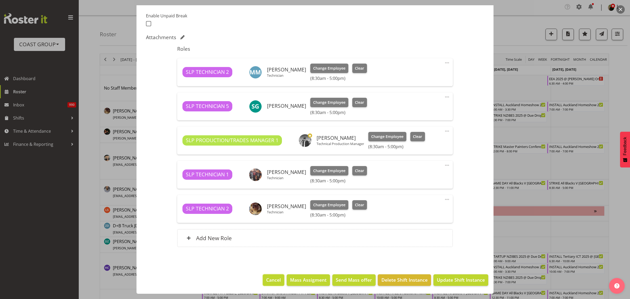
click at [273, 279] on span "Cancel" at bounding box center [273, 279] width 15 height 7
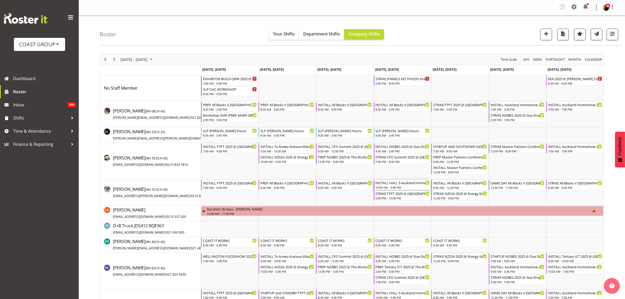
click at [393, 183] on div "INSTALL HALL 5 Auckland Homeshow 2025 @ [GEOGRAPHIC_DATA]" at bounding box center [403, 182] width 54 height 5
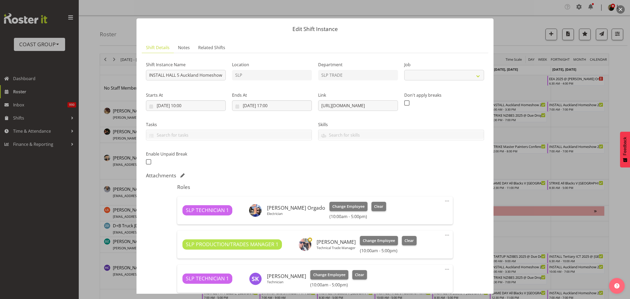
select select "9869"
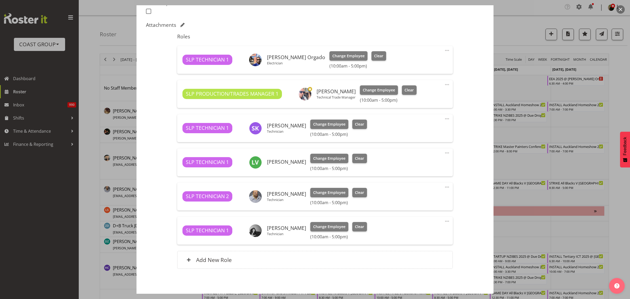
scroll to position [164, 0]
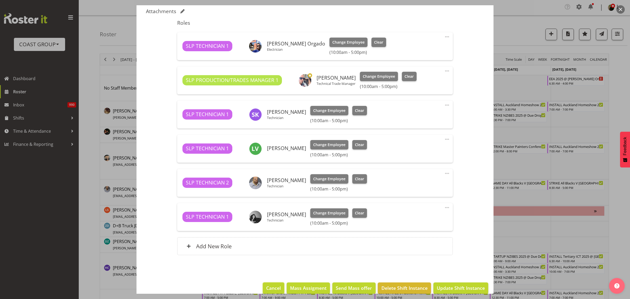
click at [267, 284] on span "Cancel" at bounding box center [273, 287] width 15 height 7
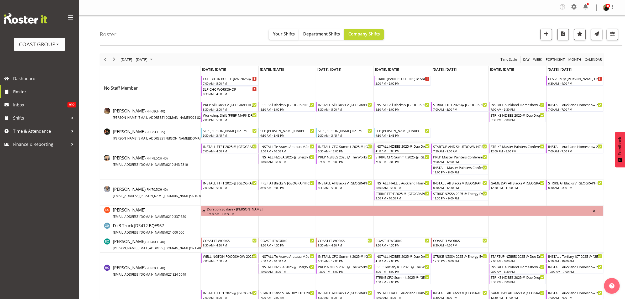
click at [402, 148] on div "INSTALL NZIBES 2025 @ Due Drop On Site @ 0500" at bounding box center [403, 145] width 54 height 5
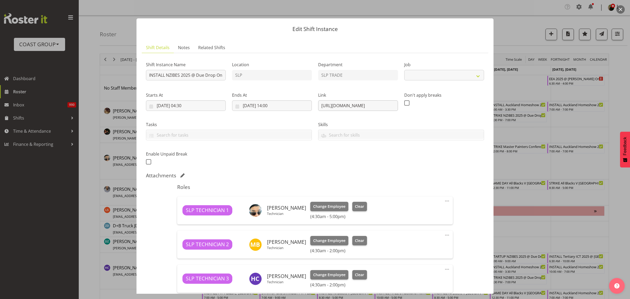
select select "10368"
drag, startPoint x: 317, startPoint y: 103, endPoint x: 498, endPoint y: 110, distance: 181.4
click at [498, 110] on div "Edit Shift Instance Shift Details Notes Related Shifts Shift Instance Name INST…" at bounding box center [315, 149] width 368 height 288
select select "10368"
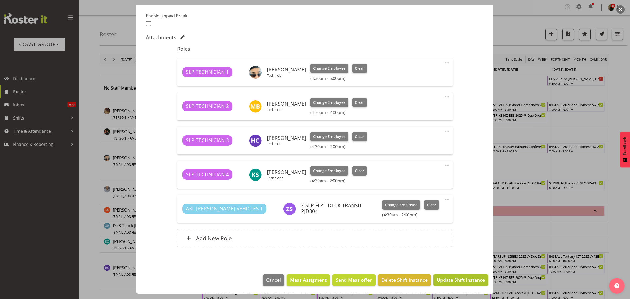
click at [472, 278] on span "Update Shift Instance" at bounding box center [461, 279] width 48 height 7
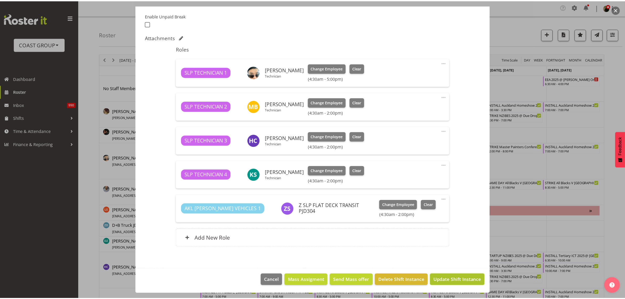
scroll to position [117, 0]
